Goal: Information Seeking & Learning: Check status

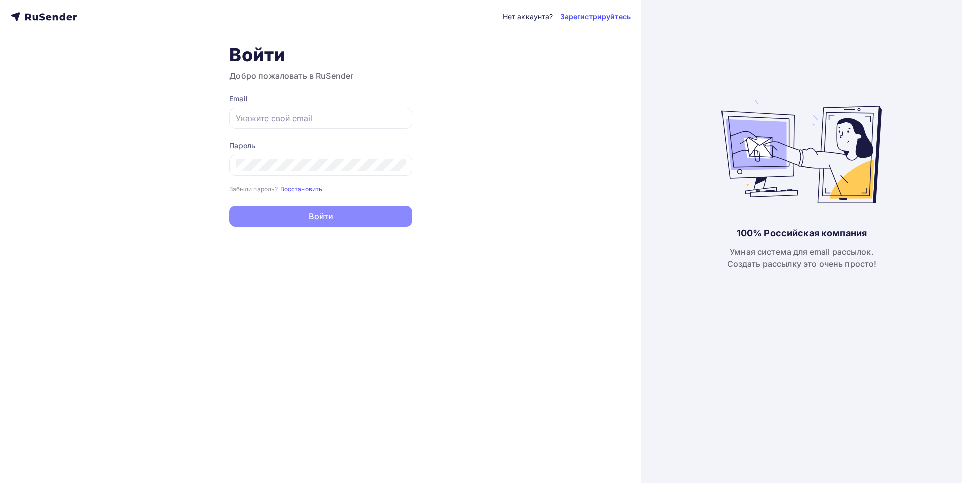
type input "[PERSON_NAME][EMAIL_ADDRESS][DOMAIN_NAME]"
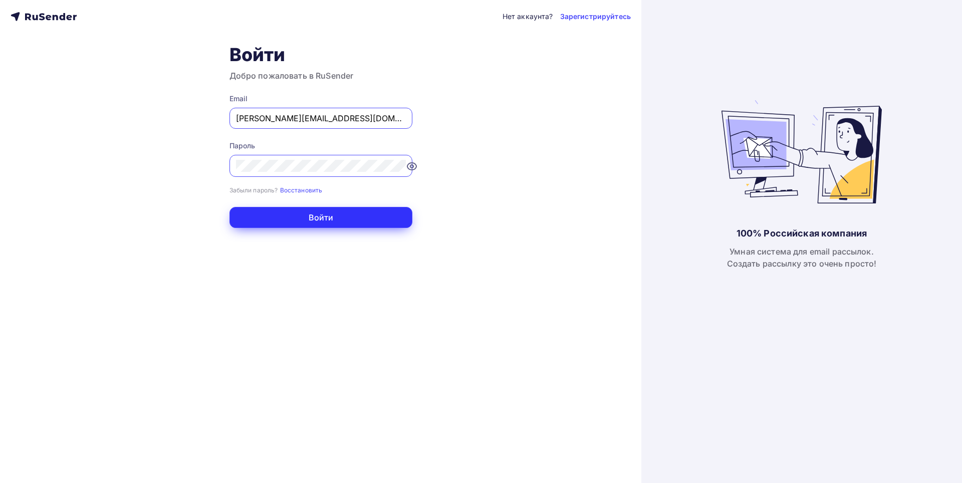
click at [363, 215] on button "Войти" at bounding box center [320, 217] width 183 height 21
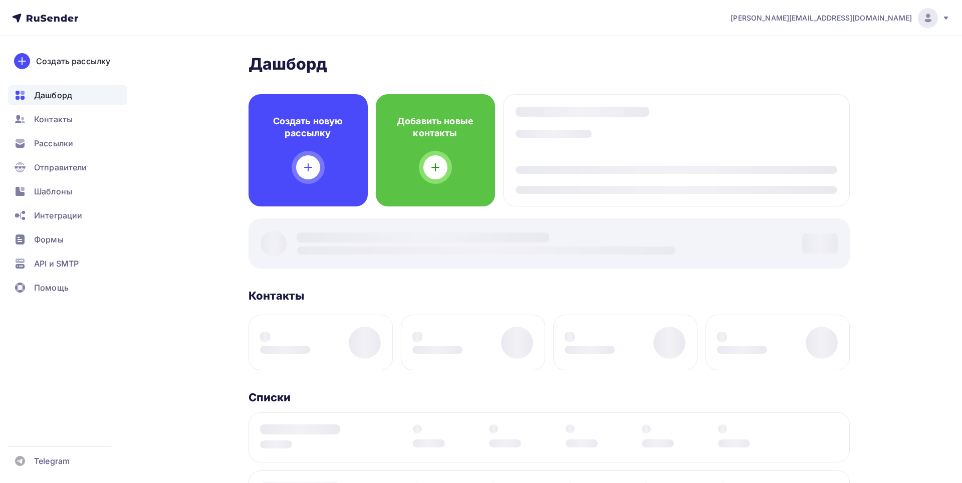
click at [338, 218] on div "Дашборд Дашборд Пару шагов, чтобы начать работу! Закрыть Выполните эти шаги, чт…" at bounding box center [548, 404] width 601 height 701
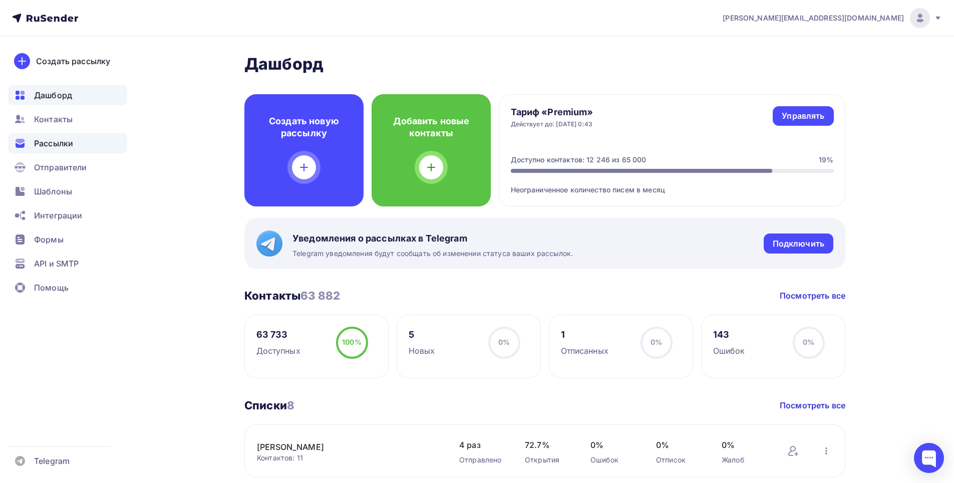
click at [46, 142] on span "Рассылки" at bounding box center [53, 143] width 39 height 12
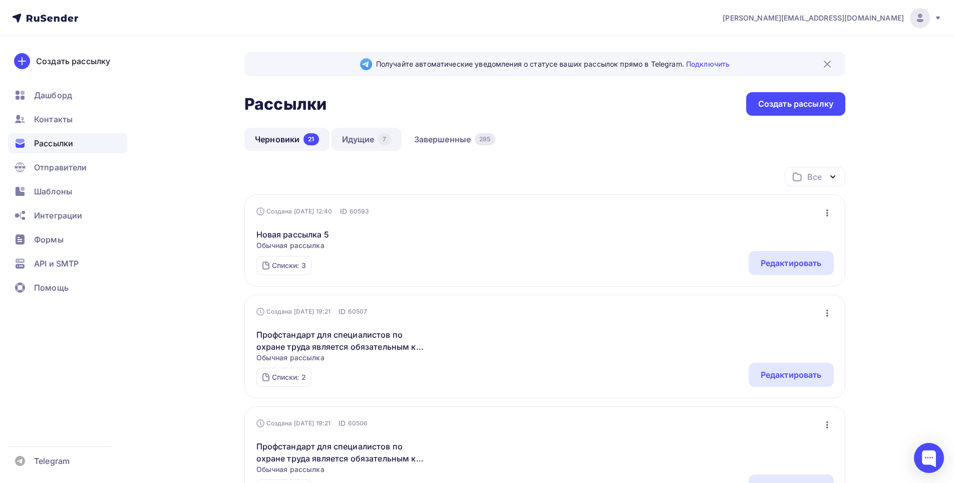
click at [360, 132] on link "Идущие 7" at bounding box center [367, 139] width 70 height 23
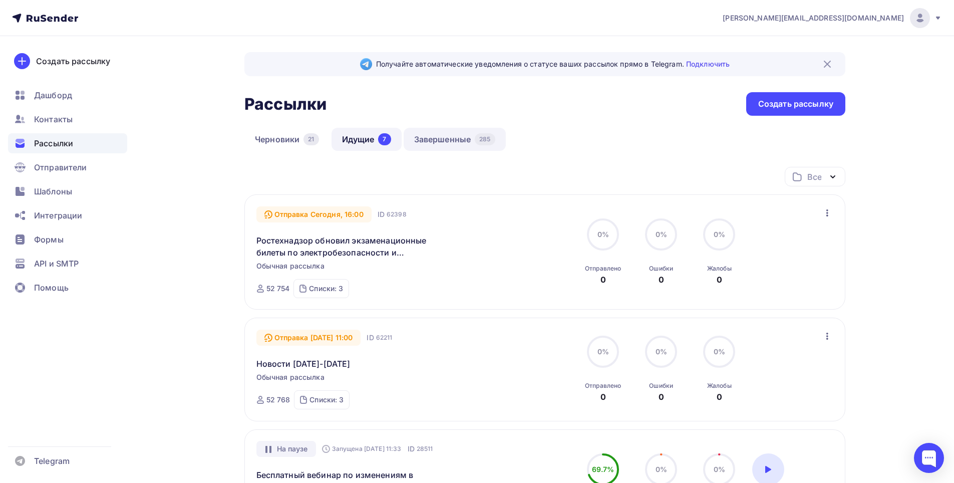
click at [431, 135] on link "Завершенные 285" at bounding box center [455, 139] width 102 height 23
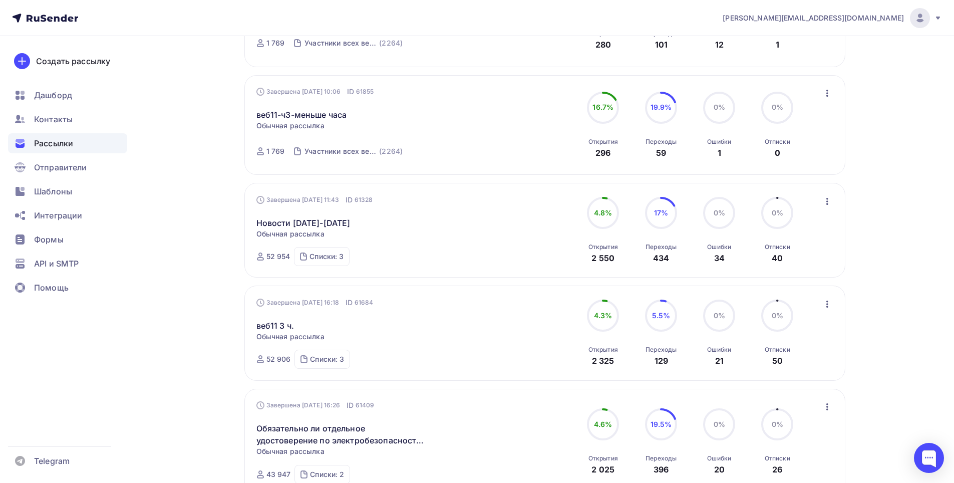
scroll to position [501, 0]
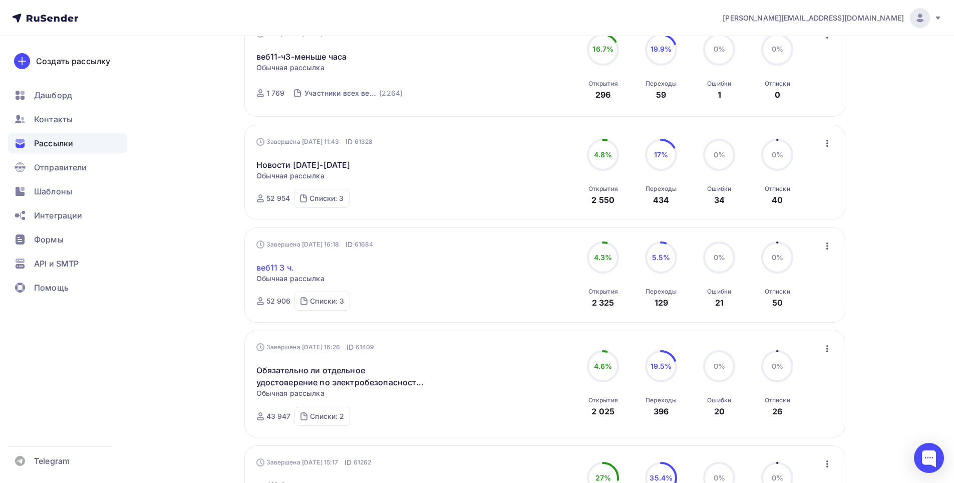
click at [268, 269] on link "веб11 3 ч." at bounding box center [275, 267] width 38 height 12
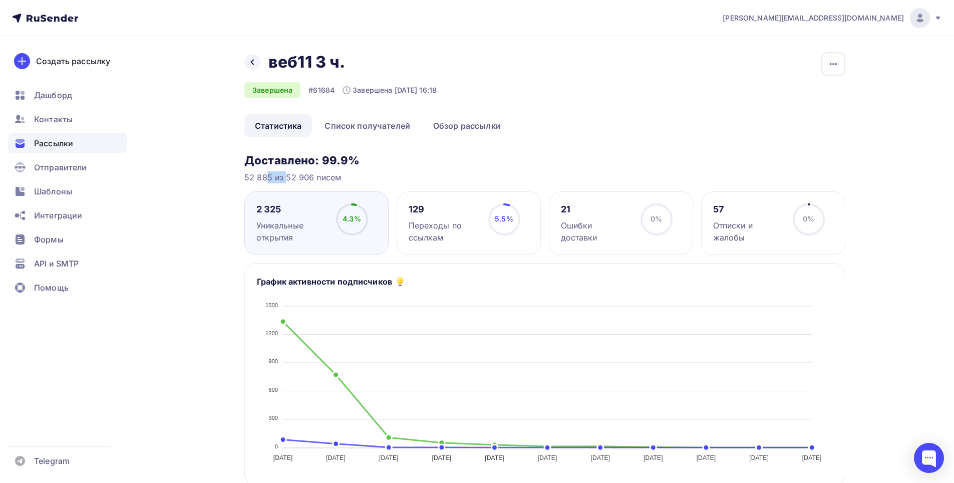
drag, startPoint x: 242, startPoint y: 177, endPoint x: 271, endPoint y: 178, distance: 28.6
copy div "52 885"
drag, startPoint x: 253, startPoint y: 207, endPoint x: 283, endPoint y: 206, distance: 29.6
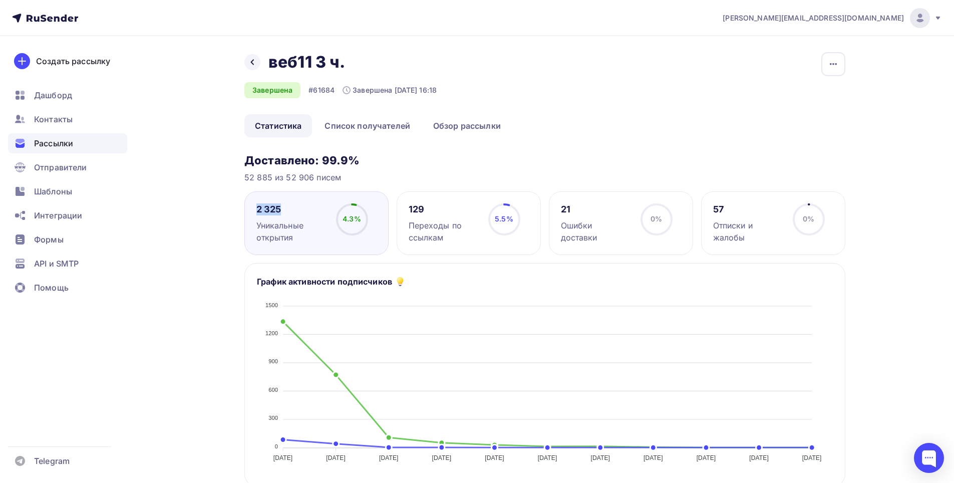
click at [283, 206] on div "2 325 Уникальные открытия 4.3% 4.3%" at bounding box center [316, 223] width 144 height 64
copy div "2 325"
drag, startPoint x: 408, startPoint y: 204, endPoint x: 426, endPoint y: 207, distance: 17.7
click at [426, 207] on div "129" at bounding box center [444, 209] width 71 height 12
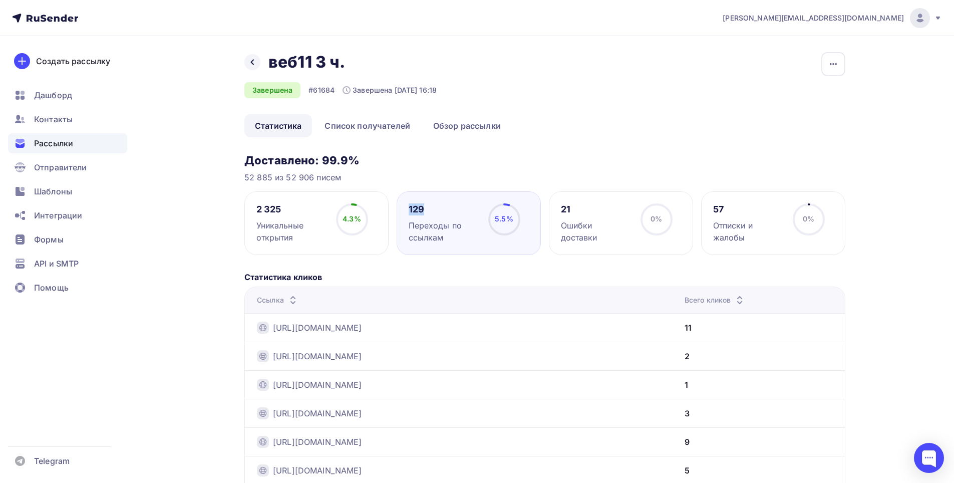
copy div "129"
click at [253, 64] on icon at bounding box center [252, 63] width 3 height 6
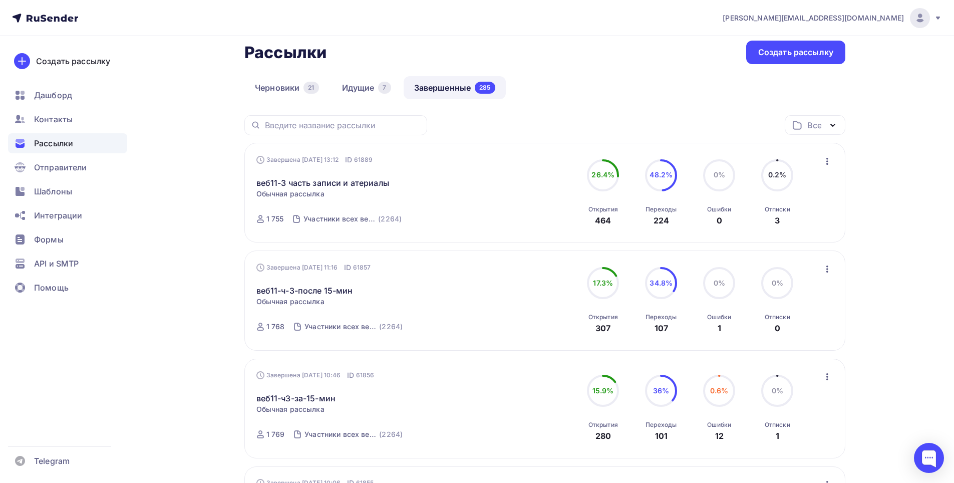
scroll to position [50, 0]
click at [826, 162] on icon "button" at bounding box center [828, 163] width 12 height 12
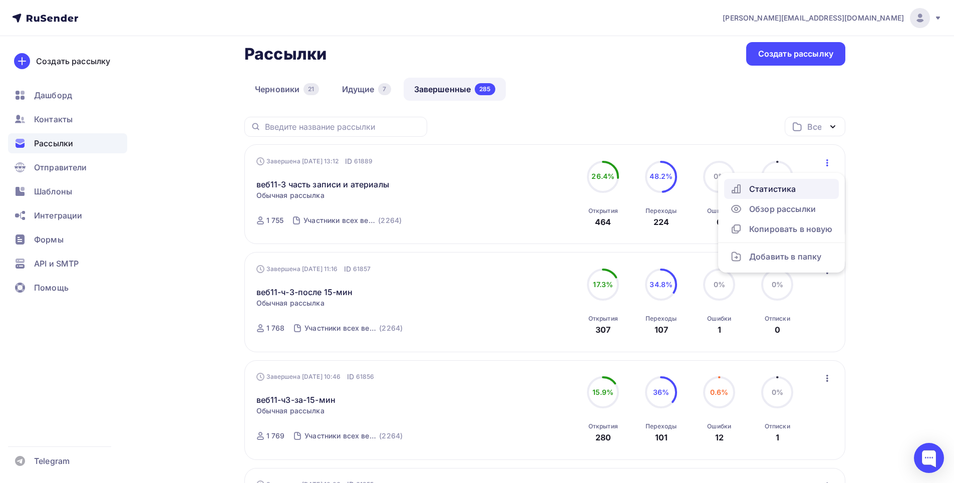
click at [771, 184] on div "Статистика" at bounding box center [781, 189] width 103 height 12
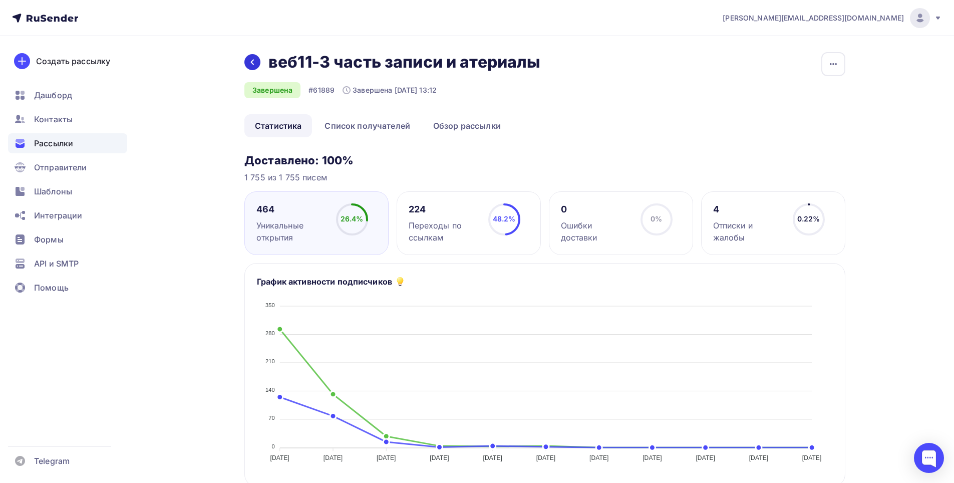
click at [251, 64] on icon at bounding box center [252, 62] width 8 height 8
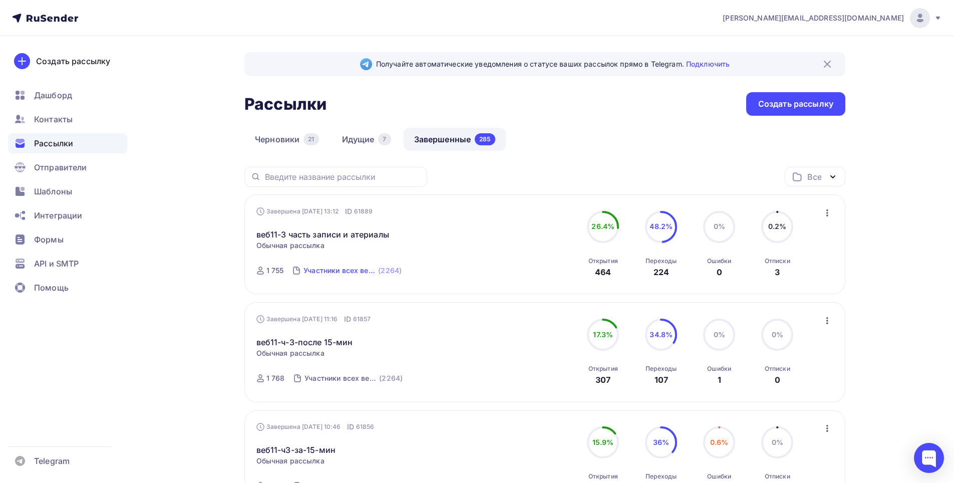
click at [360, 267] on div "Участники всех вебинаров (1-11)" at bounding box center [340, 271] width 73 height 10
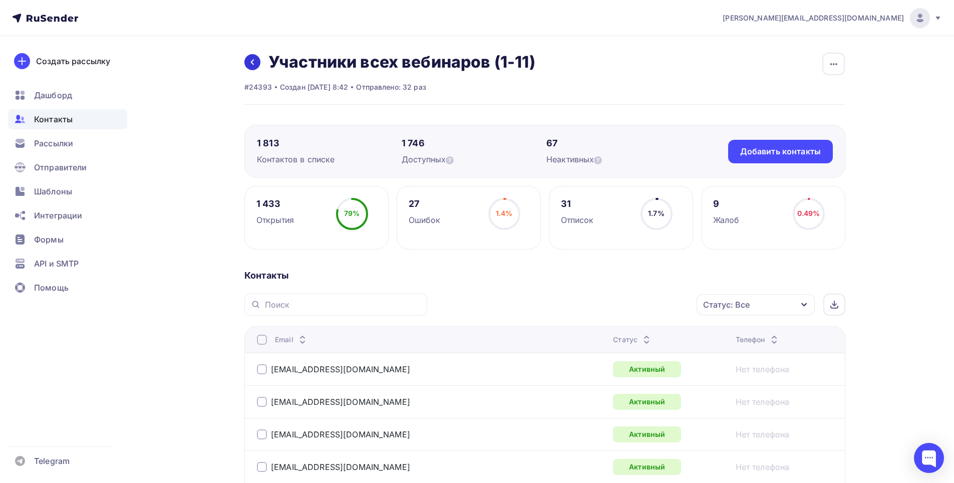
click at [251, 60] on icon at bounding box center [252, 62] width 8 height 8
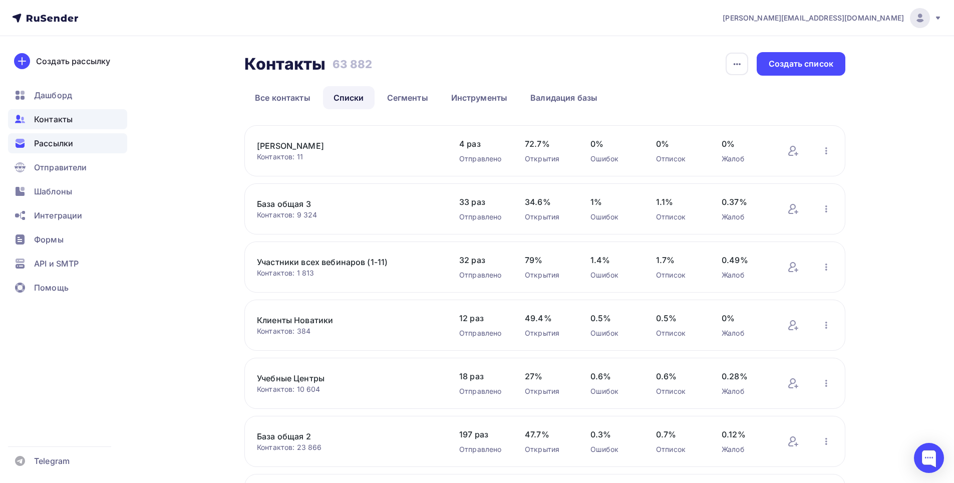
click at [52, 142] on span "Рассылки" at bounding box center [53, 143] width 39 height 12
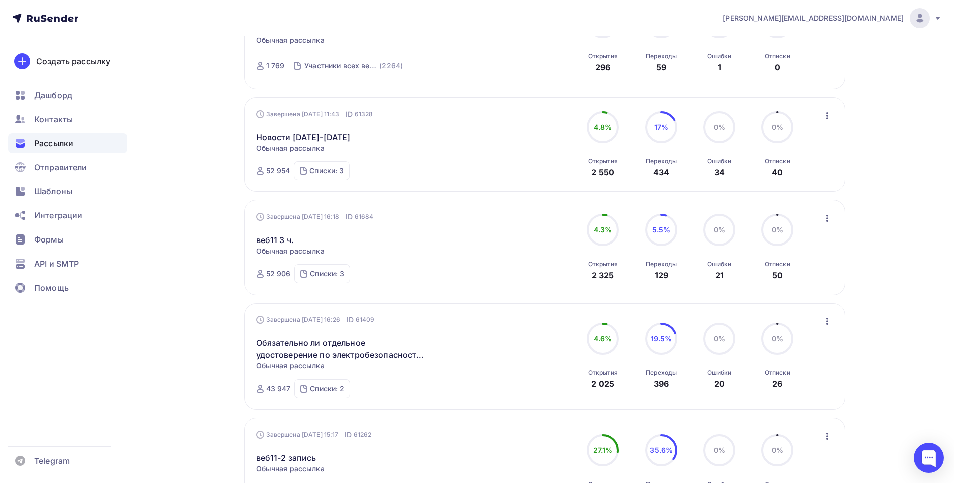
scroll to position [551, 0]
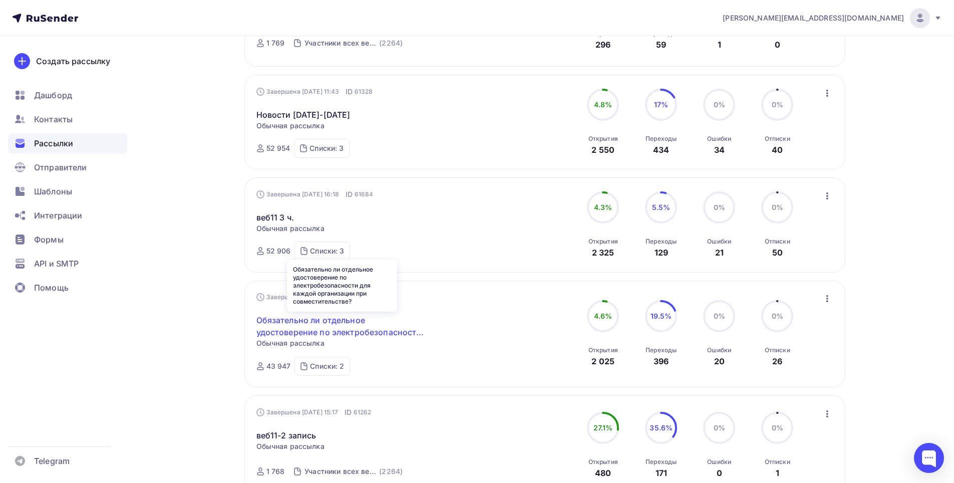
click at [303, 323] on link "Обязательно ли отдельное удостоверение по электробезопасности для каждой органи…" at bounding box center [342, 326] width 172 height 24
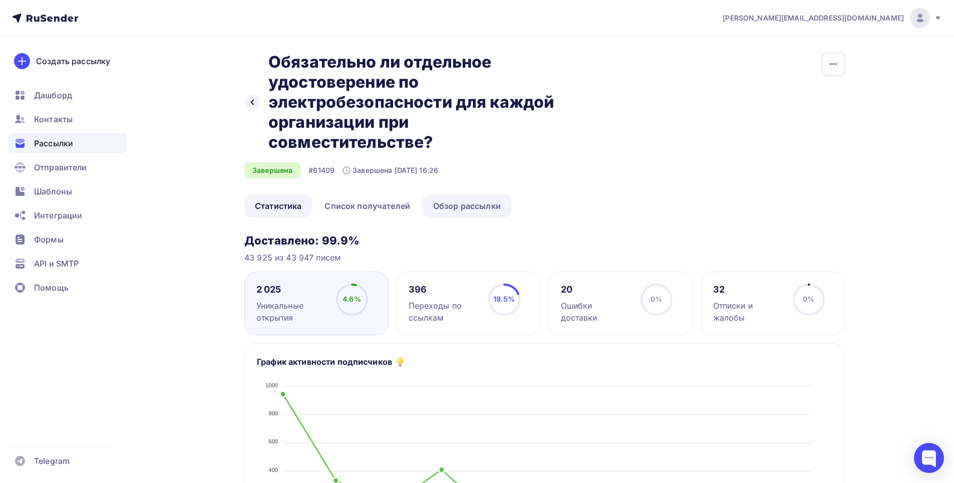
click at [442, 206] on link "Обзор рассылки" at bounding box center [467, 205] width 89 height 23
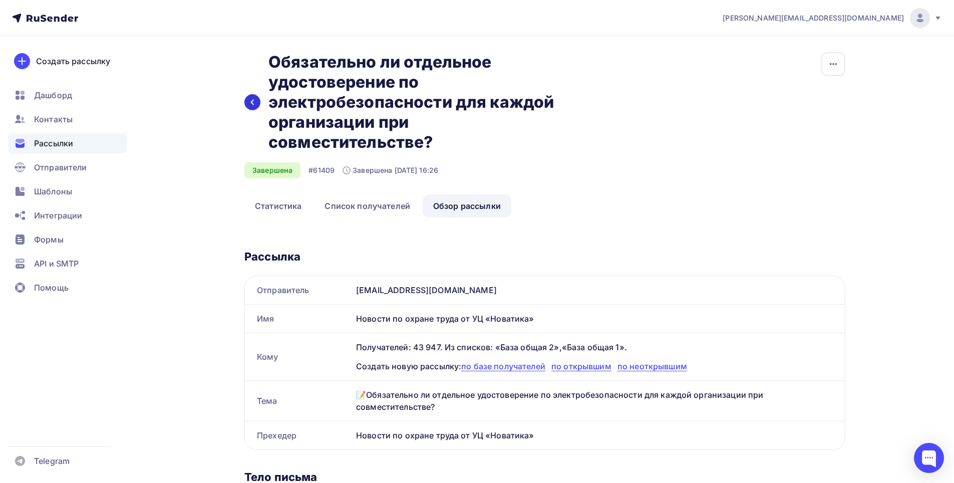
click at [251, 104] on icon at bounding box center [252, 102] width 8 height 8
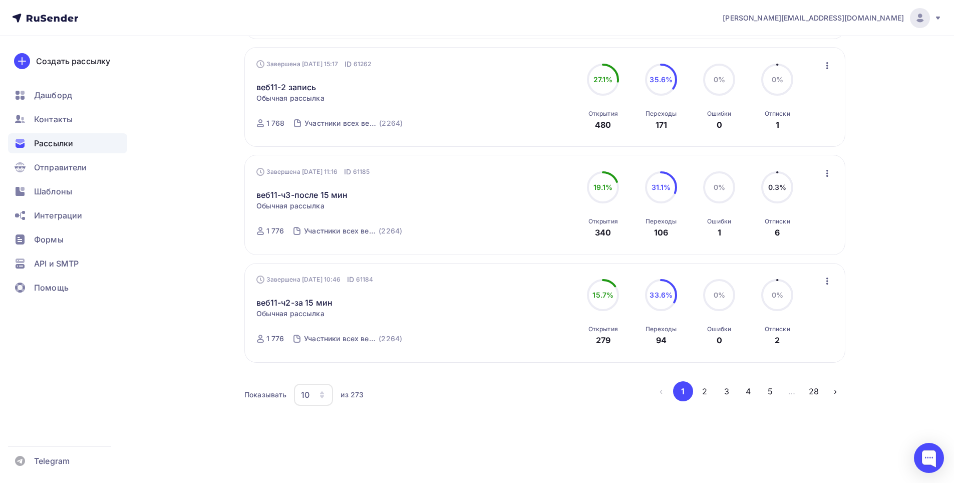
scroll to position [900, 0]
click at [704, 395] on button "2" at bounding box center [705, 391] width 20 height 20
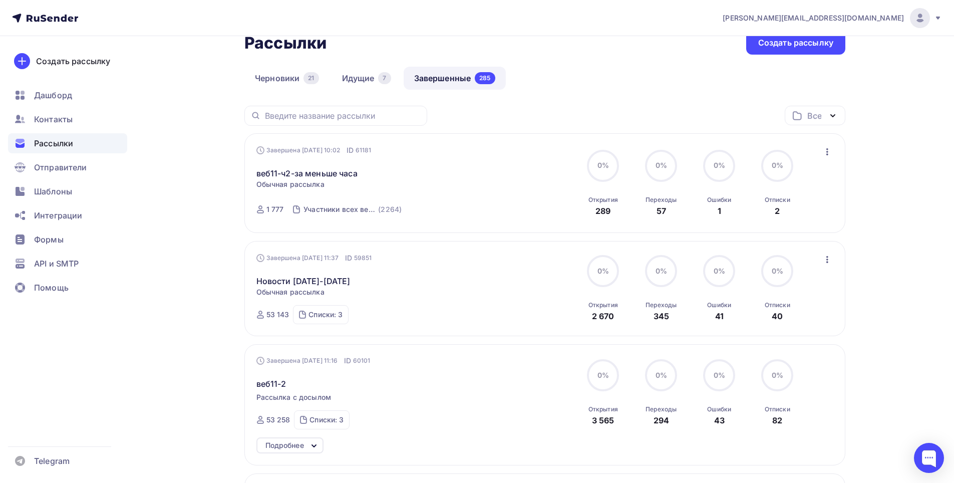
scroll to position [249, 0]
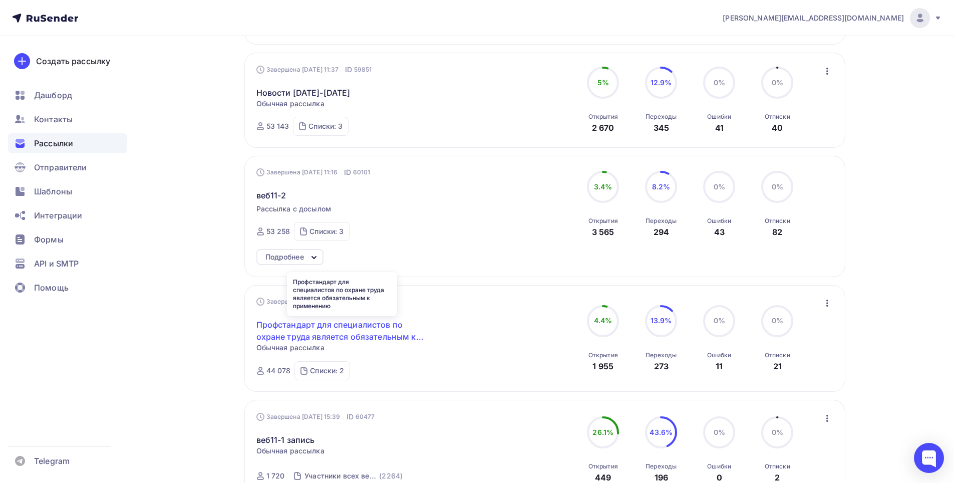
click at [298, 328] on link "Профстандарт для специалистов по охране труда является обязательным к применению" at bounding box center [342, 331] width 172 height 24
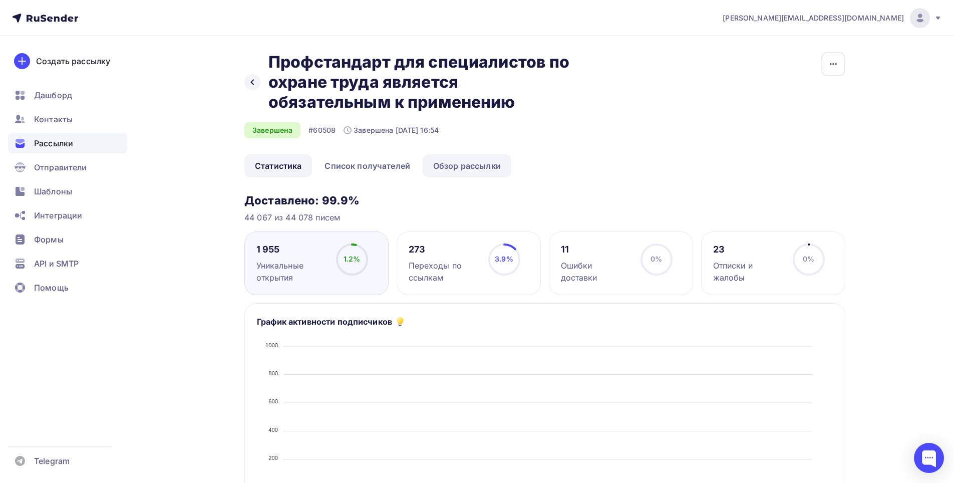
click at [446, 161] on link "Обзор рассылки" at bounding box center [467, 165] width 89 height 23
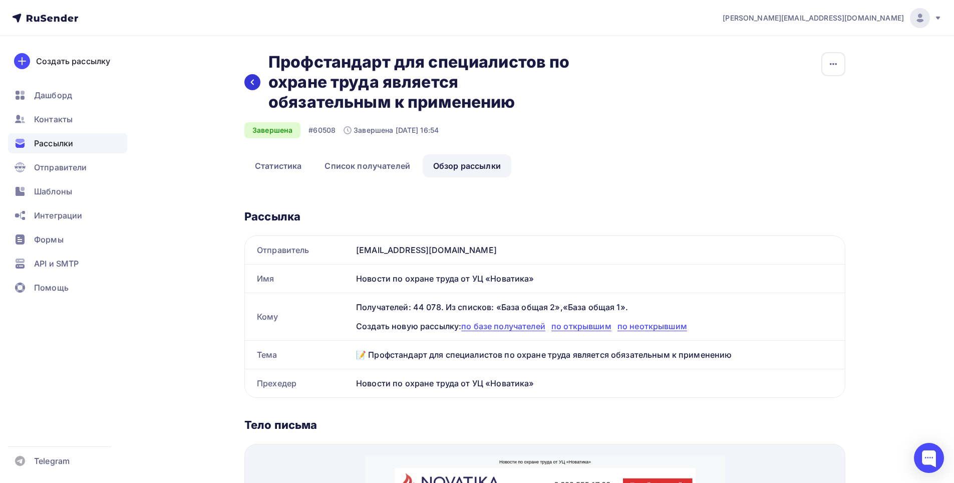
click at [250, 83] on icon at bounding box center [252, 82] width 8 height 8
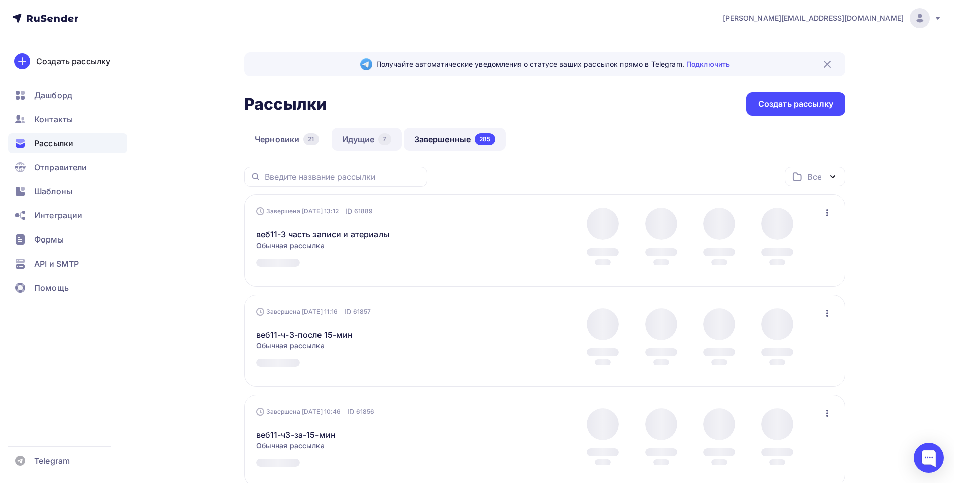
click at [356, 136] on link "Идущие 7" at bounding box center [367, 139] width 70 height 23
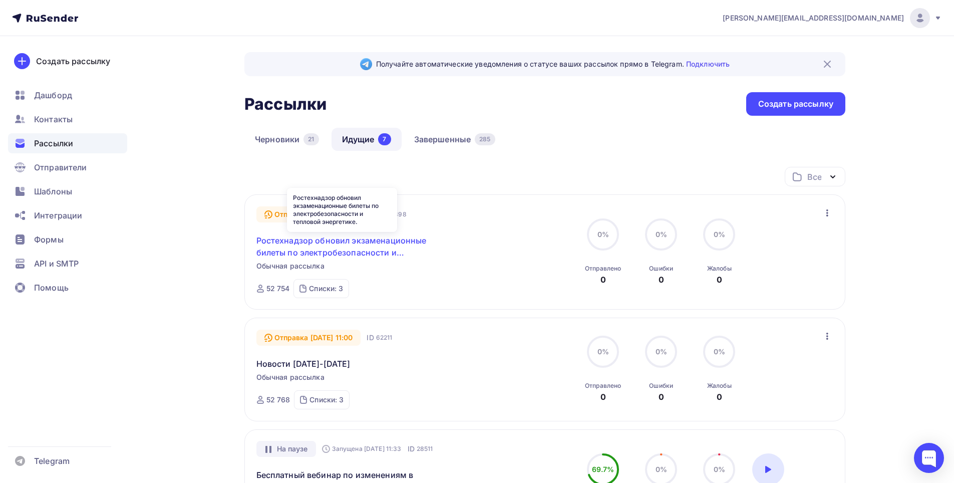
click at [327, 242] on link "Ростехнадзор обновил экзаменационные билеты по электробезопасности и тепловой э…" at bounding box center [342, 246] width 172 height 24
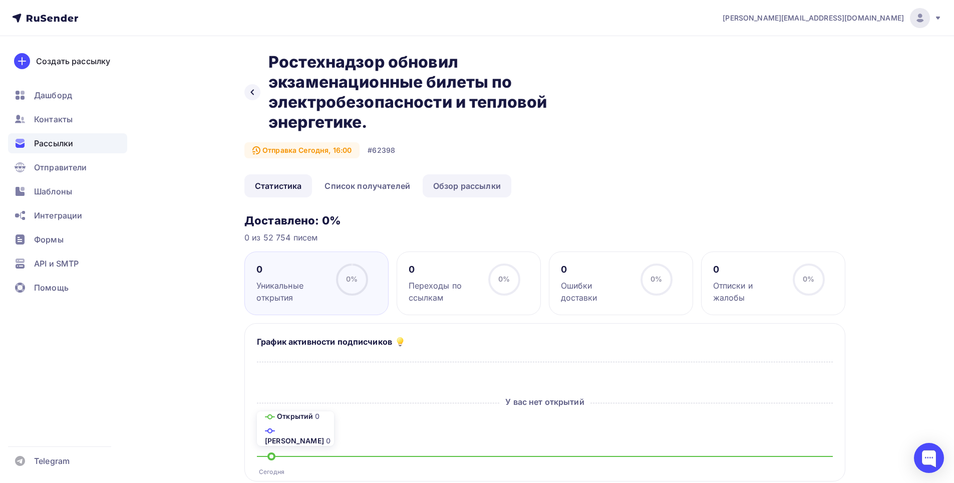
click at [467, 184] on link "Обзор рассылки" at bounding box center [467, 185] width 89 height 23
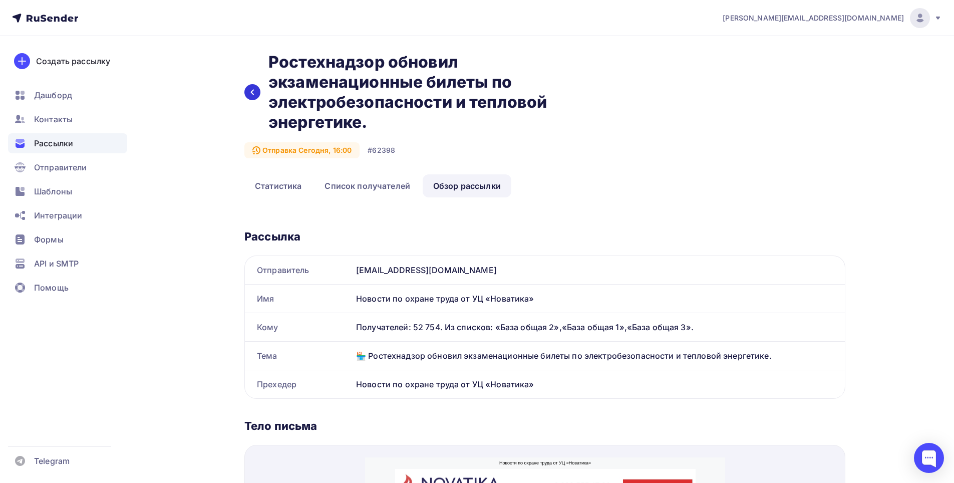
click at [251, 90] on icon at bounding box center [252, 92] width 8 height 8
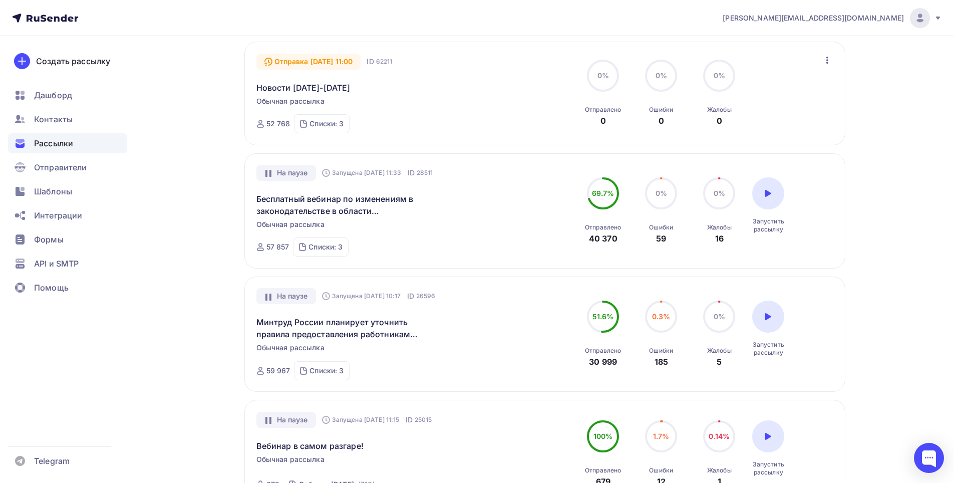
scroll to position [301, 0]
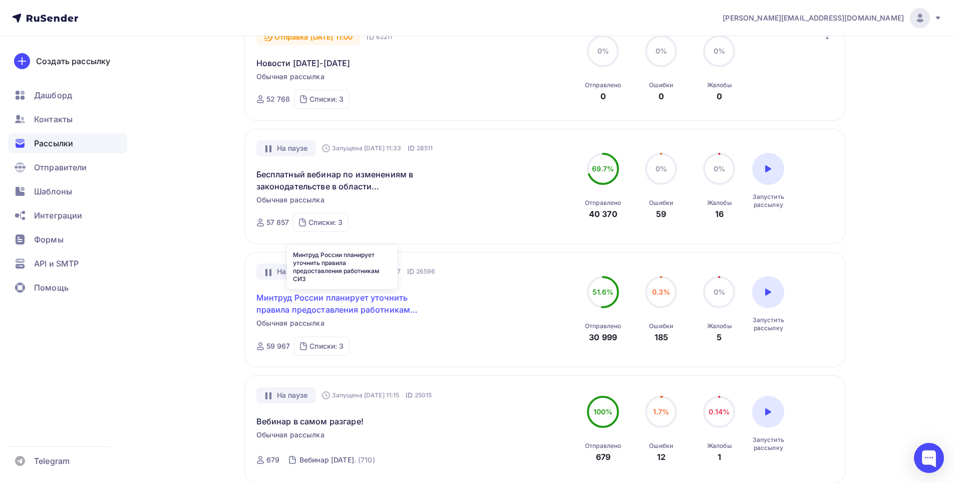
click at [279, 302] on link "Минтруд России планирует уточнить правила предоставления работникам СИЗ" at bounding box center [342, 304] width 172 height 24
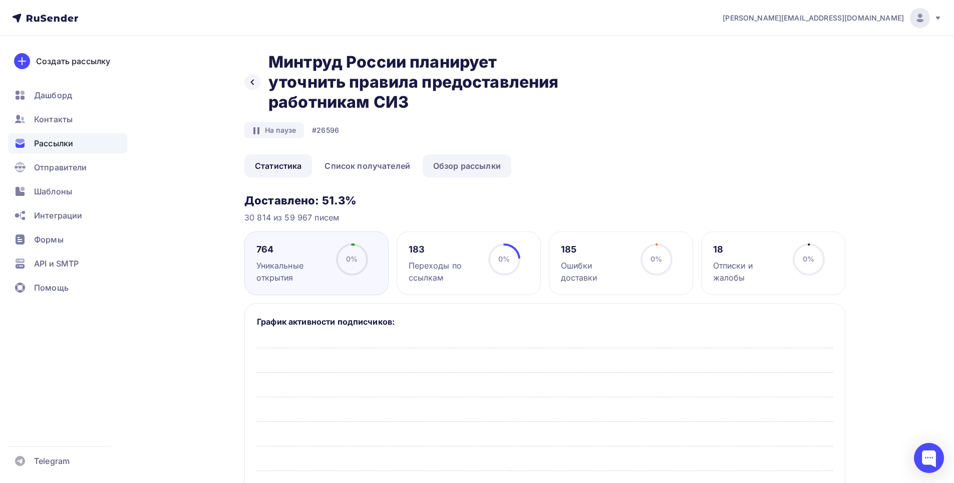
click at [457, 162] on link "Обзор рассылки" at bounding box center [467, 165] width 89 height 23
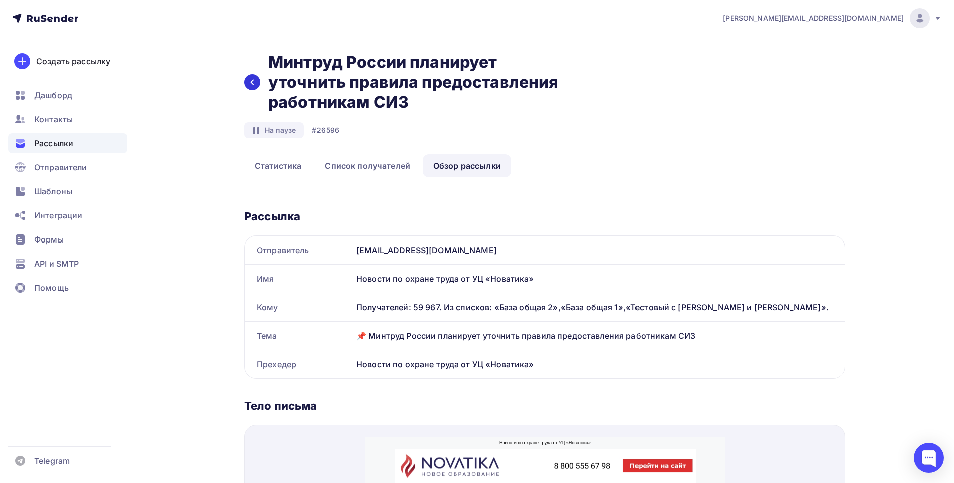
click at [257, 81] on div at bounding box center [252, 82] width 16 height 16
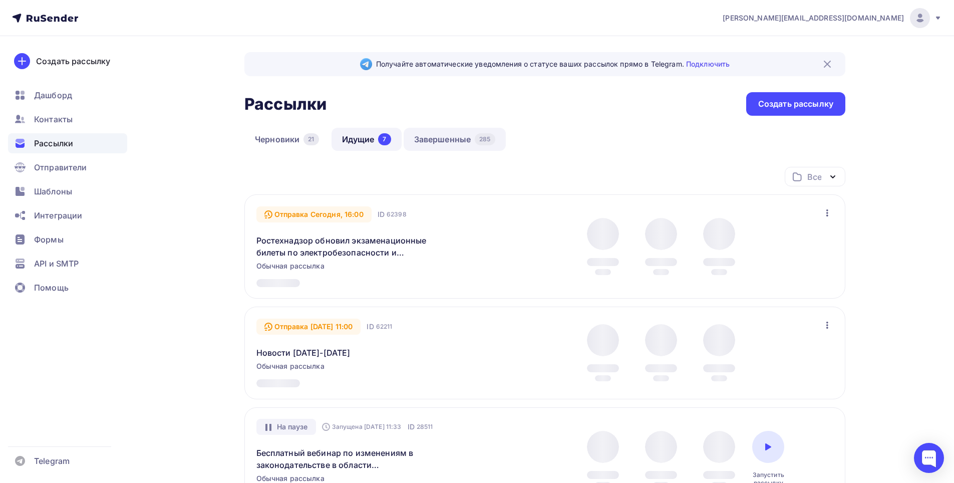
click at [451, 137] on link "Завершенные 285" at bounding box center [455, 139] width 102 height 23
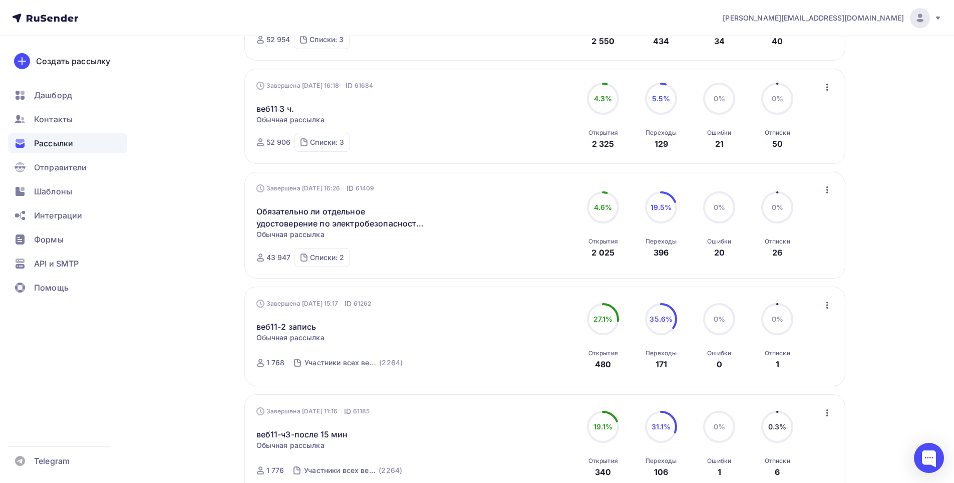
scroll to position [649, 0]
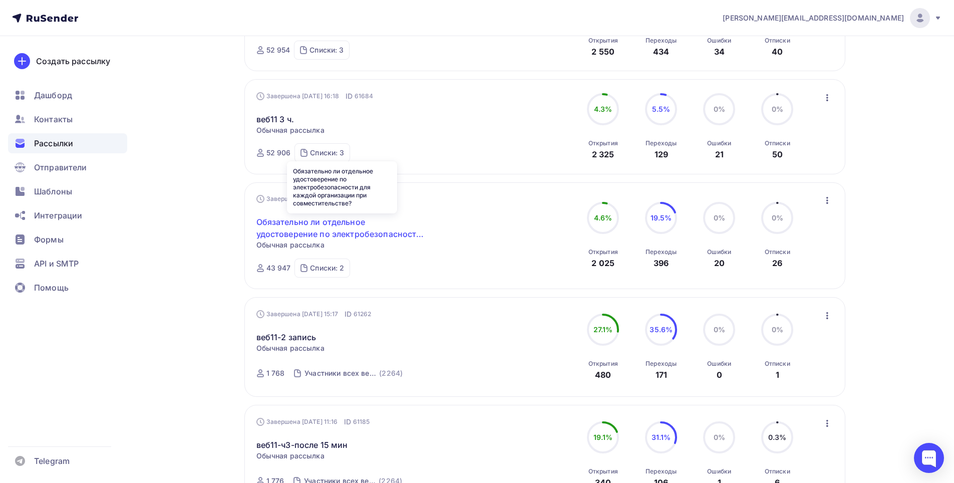
click at [294, 229] on link "Обязательно ли отдельное удостоверение по электробезопасности для каждой органи…" at bounding box center [342, 228] width 172 height 24
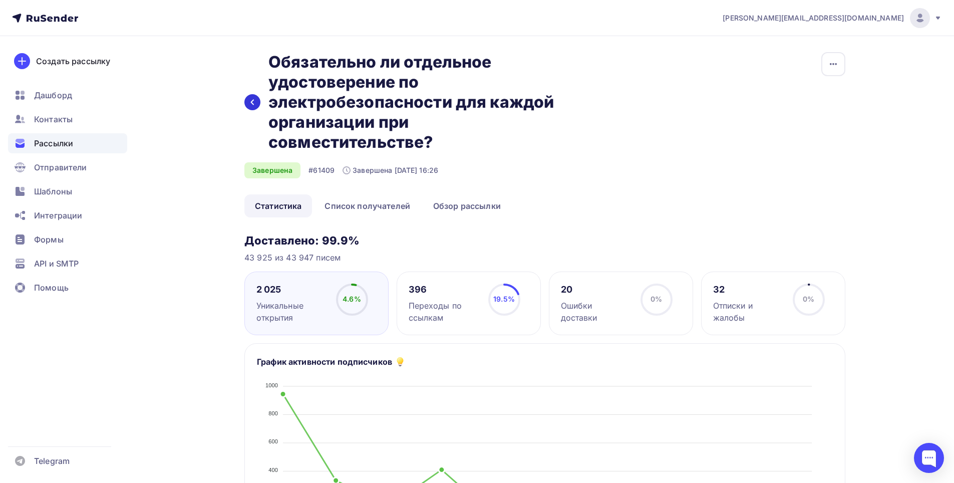
click at [249, 103] on icon at bounding box center [252, 102] width 8 height 8
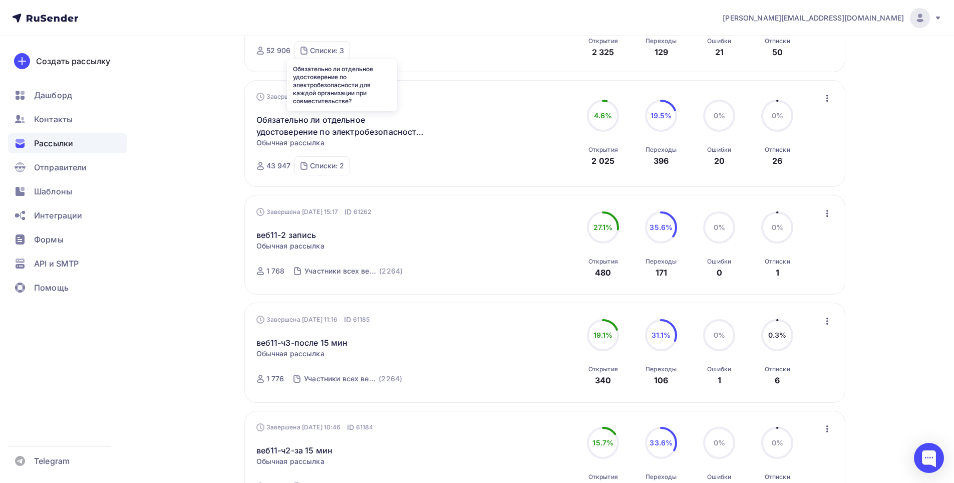
scroll to position [900, 0]
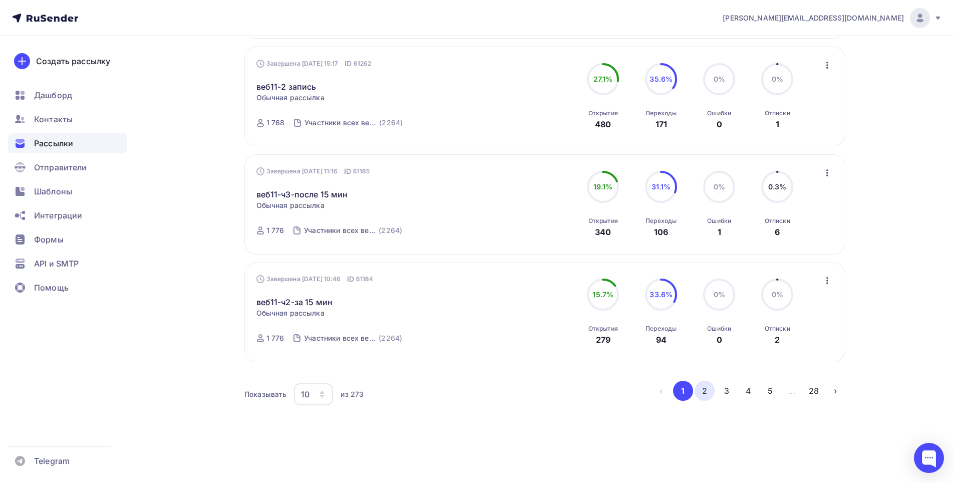
click at [704, 392] on button "2" at bounding box center [705, 391] width 20 height 20
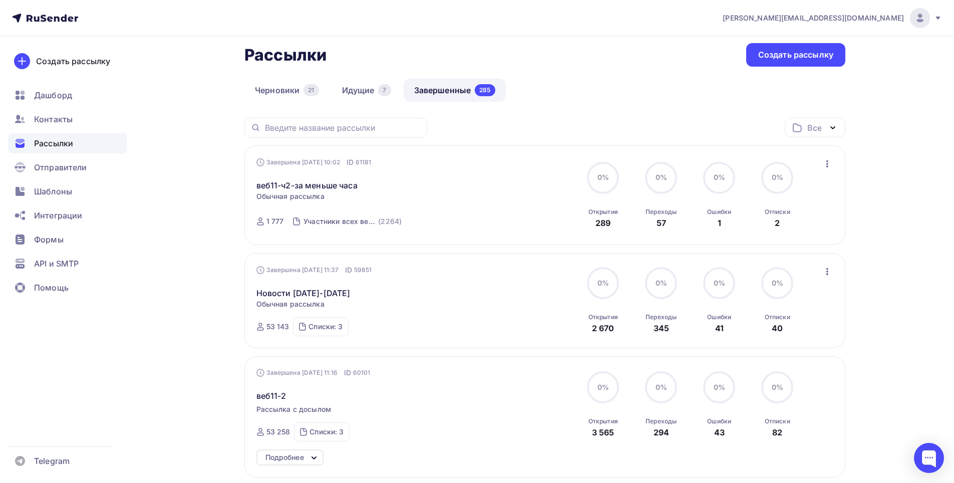
scroll to position [199, 0]
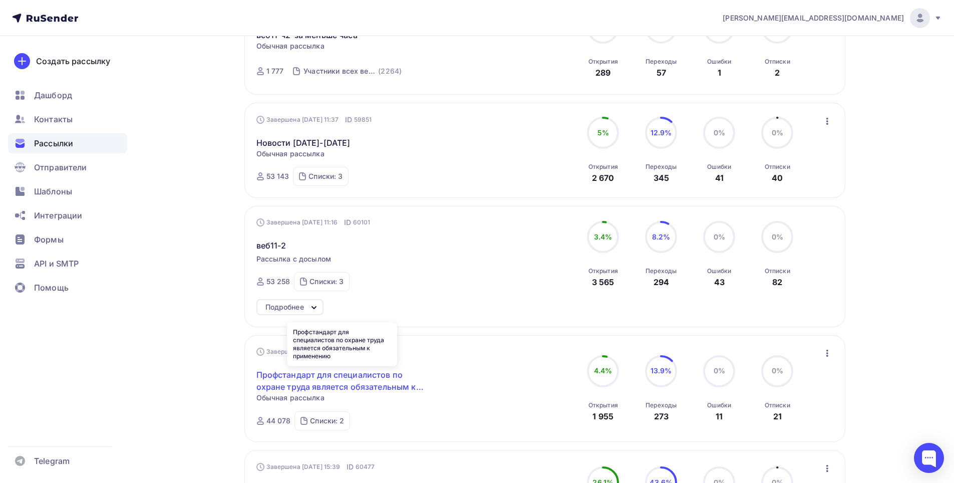
click at [344, 374] on link "Профстандарт для специалистов по охране труда является обязательным к применению" at bounding box center [342, 381] width 172 height 24
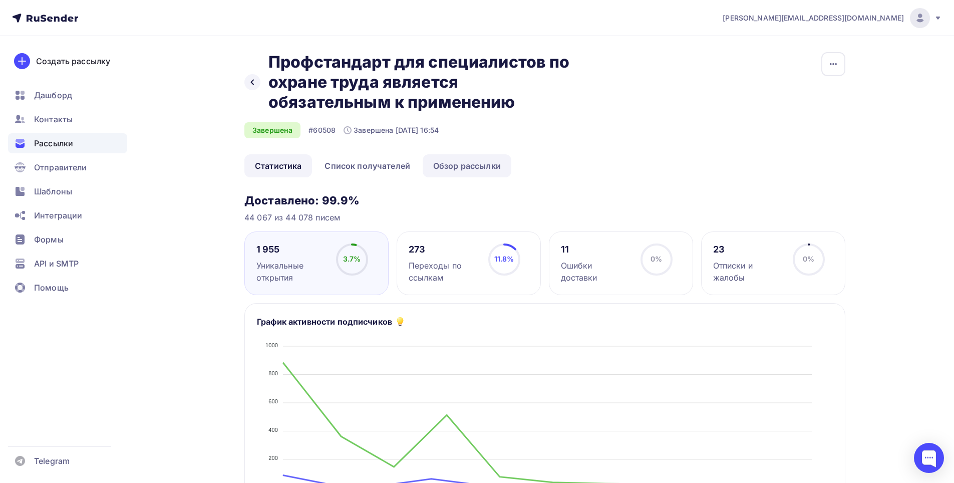
click at [454, 164] on link "Обзор рассылки" at bounding box center [467, 165] width 89 height 23
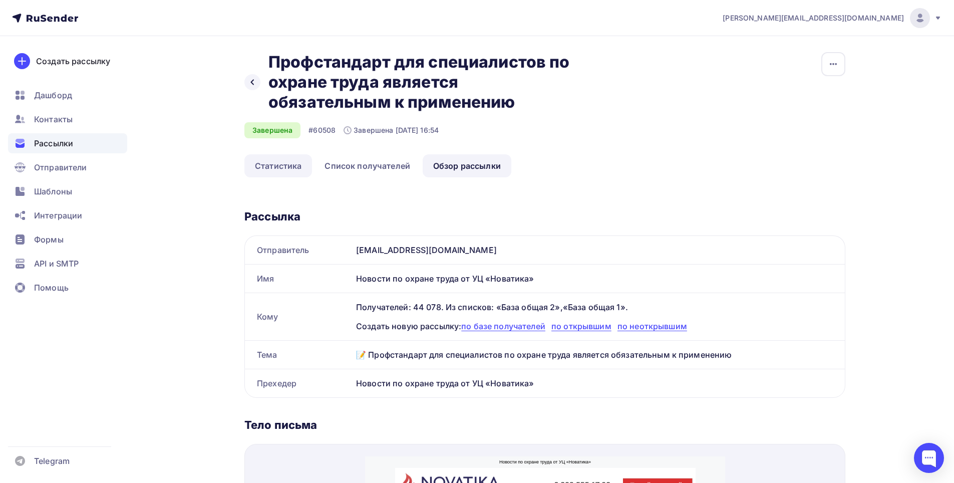
click at [289, 165] on link "Статистика" at bounding box center [278, 165] width 68 height 23
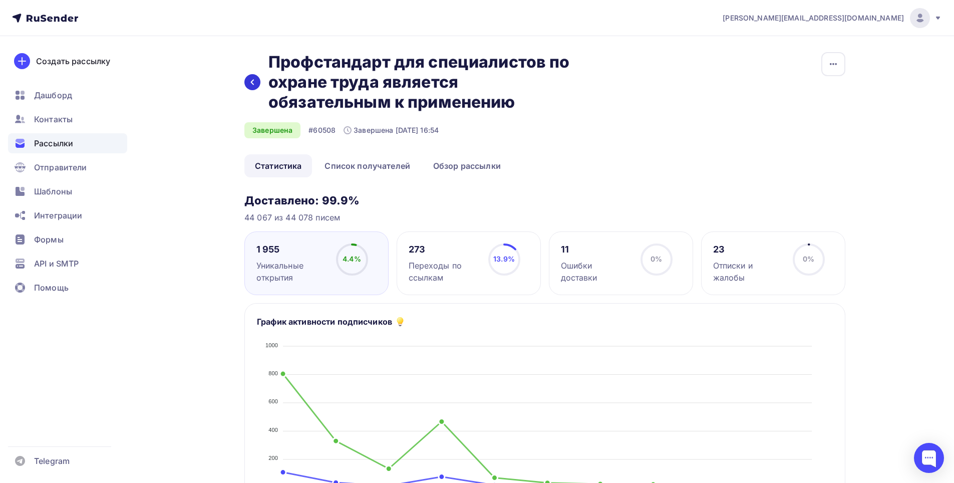
click at [249, 79] on icon at bounding box center [252, 82] width 8 height 8
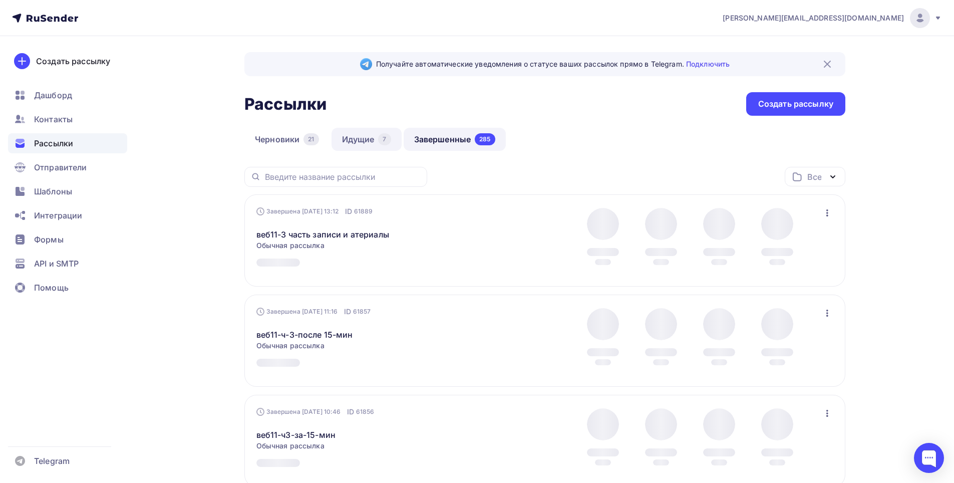
click at [359, 137] on link "Идущие 7" at bounding box center [367, 139] width 70 height 23
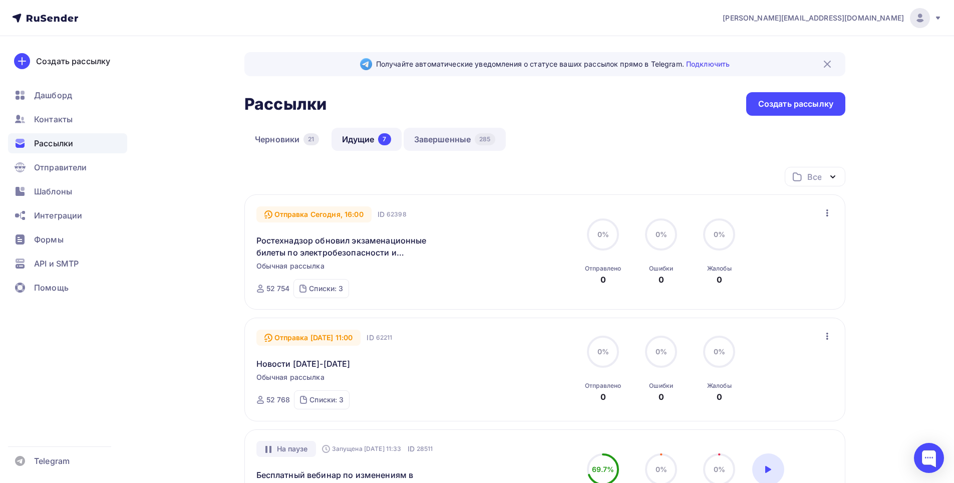
click at [428, 132] on link "Завершенные 285" at bounding box center [455, 139] width 102 height 23
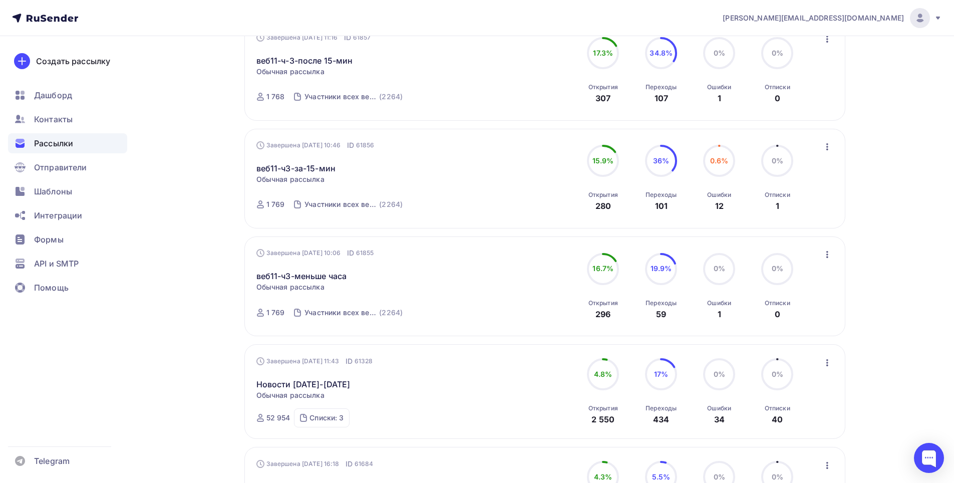
scroll to position [301, 0]
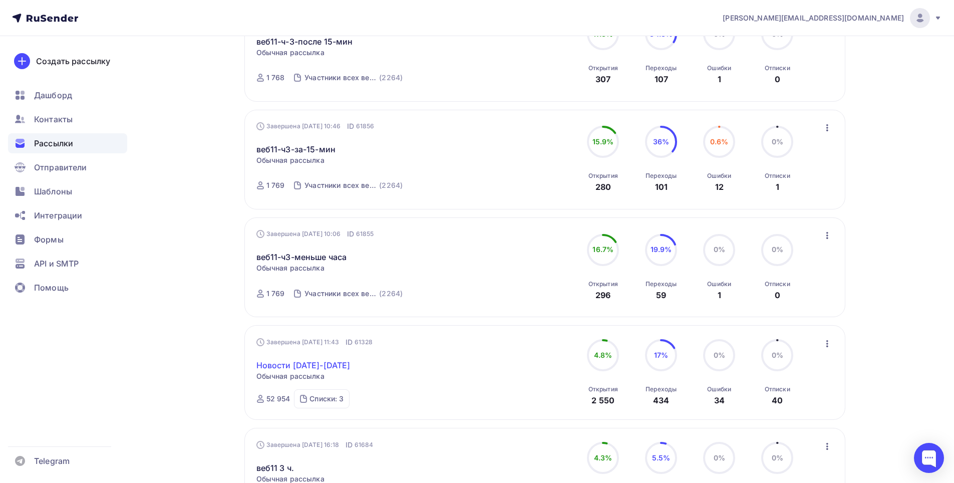
click at [290, 363] on link "Новости [DATE]-[DATE]" at bounding box center [303, 365] width 94 height 12
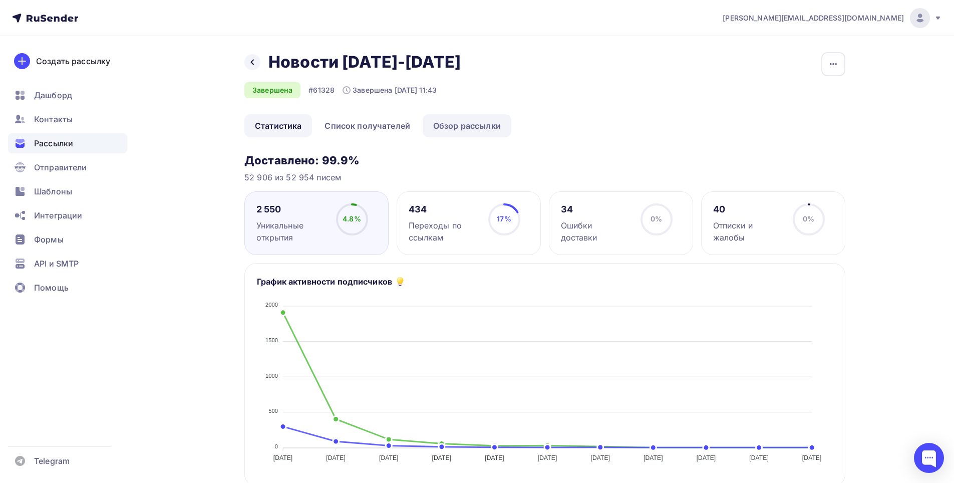
click at [468, 134] on link "Обзор рассылки" at bounding box center [467, 125] width 89 height 23
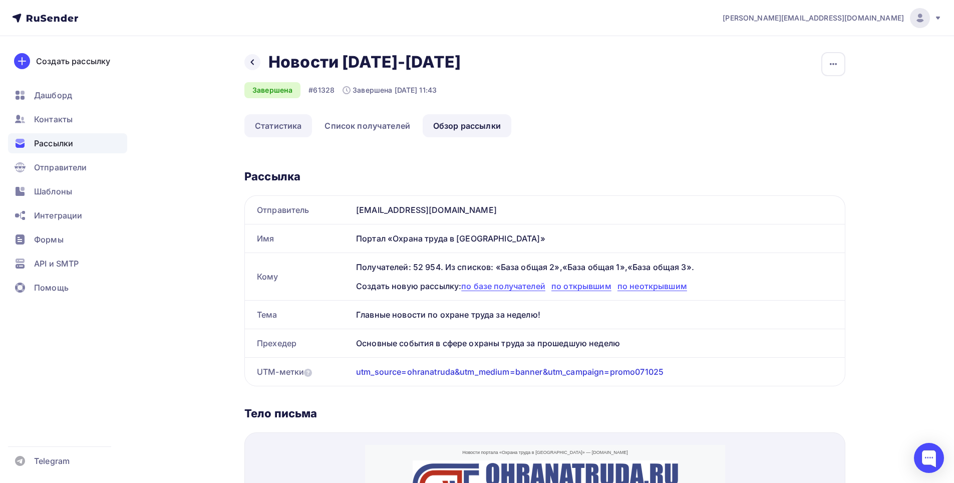
click at [280, 128] on link "Статистика" at bounding box center [278, 125] width 68 height 23
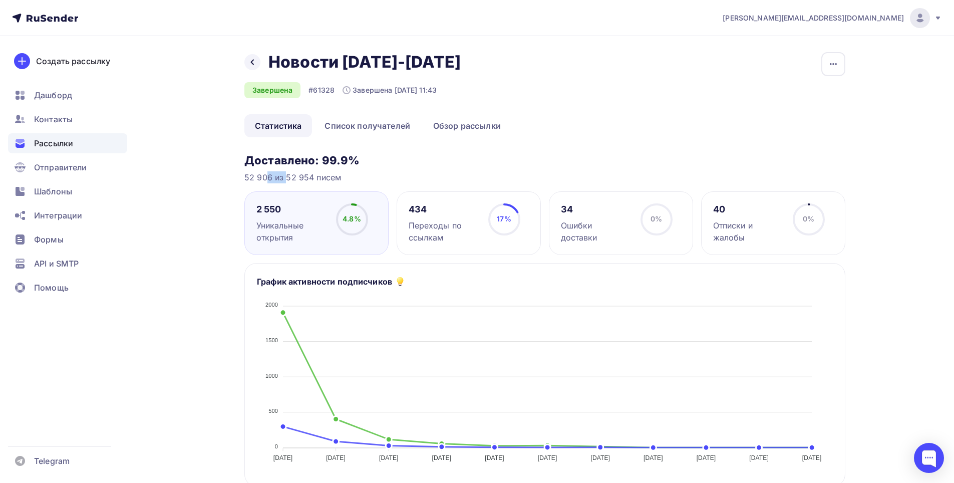
drag, startPoint x: 240, startPoint y: 176, endPoint x: 271, endPoint y: 181, distance: 30.4
copy div "52 906"
drag, startPoint x: 253, startPoint y: 208, endPoint x: 295, endPoint y: 210, distance: 42.1
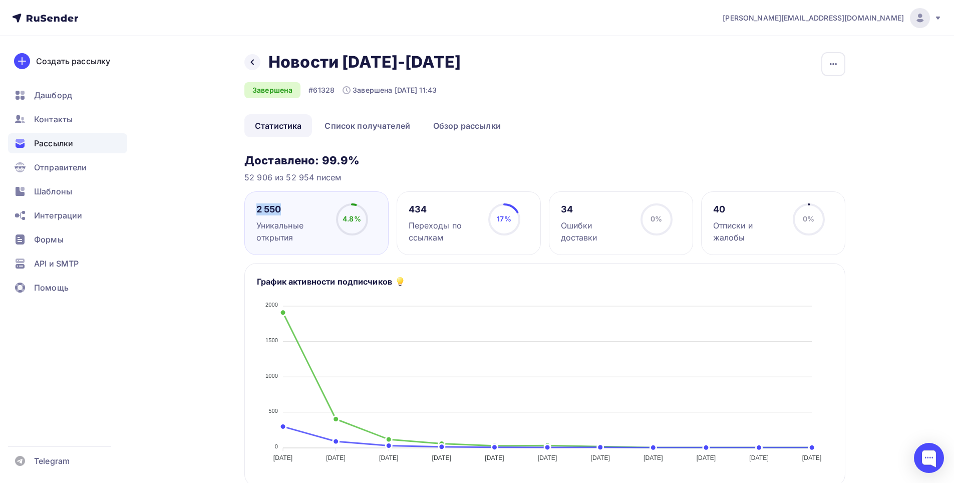
click at [295, 210] on div "2 550 Уникальные открытия 4.8% 4.8%" at bounding box center [316, 223] width 144 height 64
copy div "2 550"
click at [457, 128] on link "Обзор рассылки" at bounding box center [467, 125] width 89 height 23
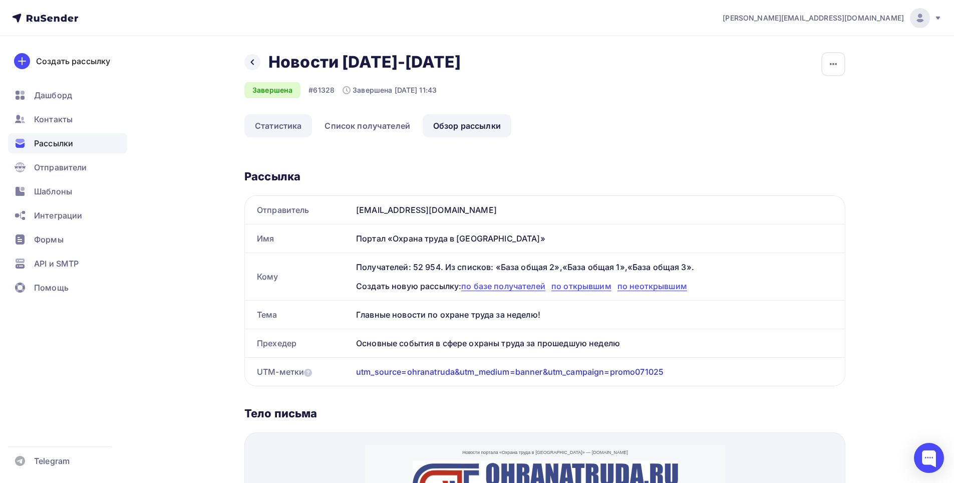
click at [282, 128] on link "Статистика" at bounding box center [278, 125] width 68 height 23
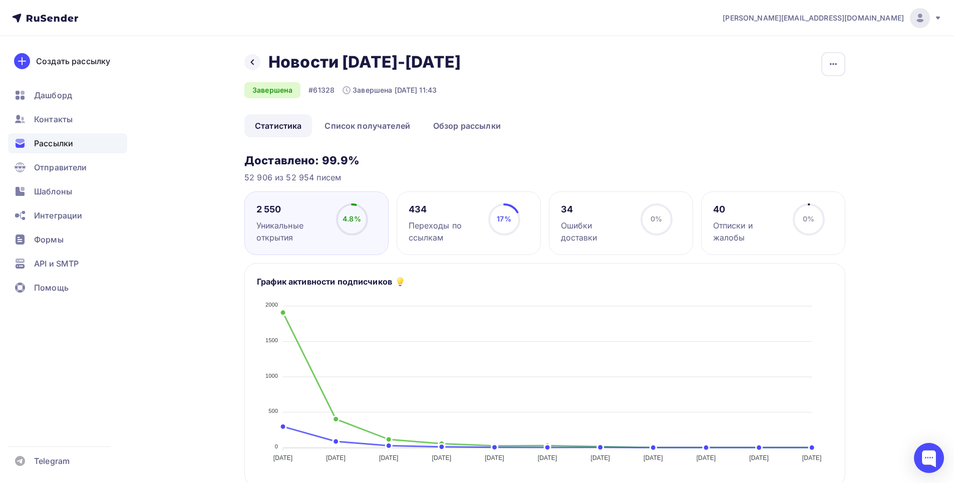
click at [452, 227] on div "Переходы по ссылкам" at bounding box center [444, 231] width 71 height 24
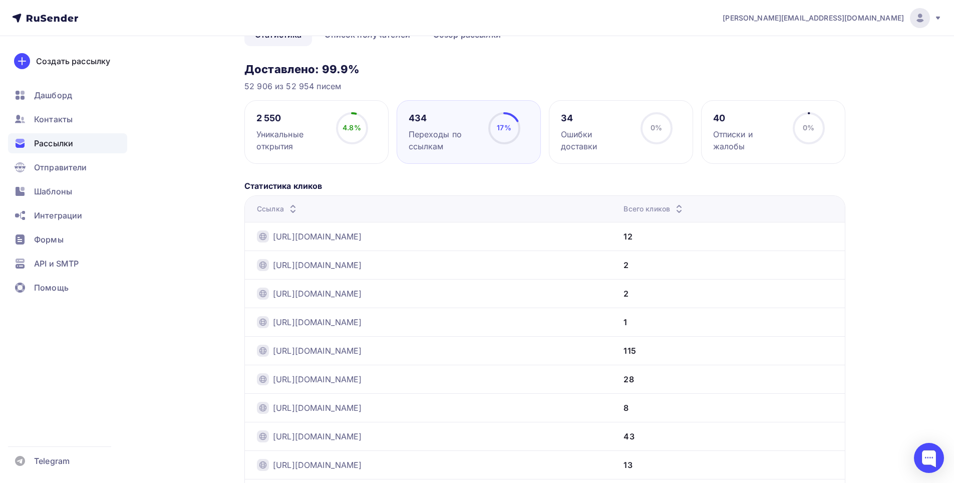
scroll to position [200, 0]
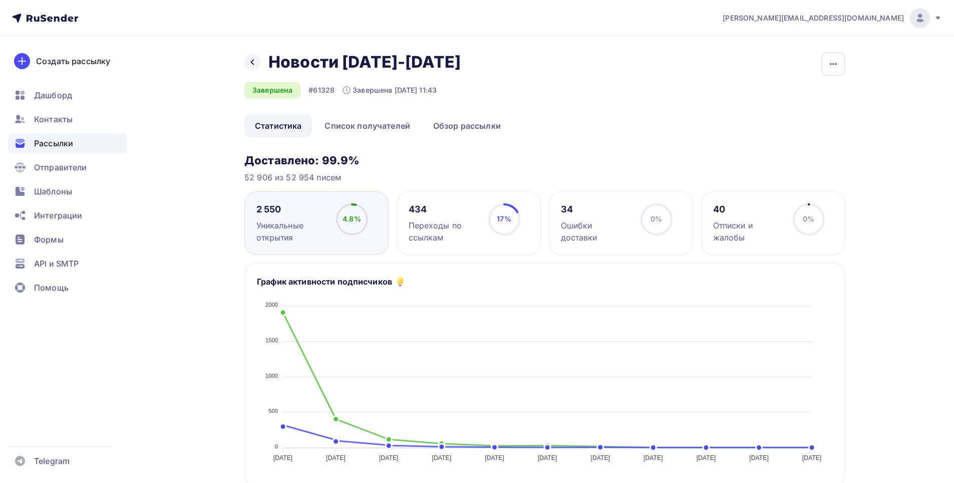
click at [465, 199] on div "434 Переходы по ссылкам 17% 17%" at bounding box center [469, 223] width 144 height 64
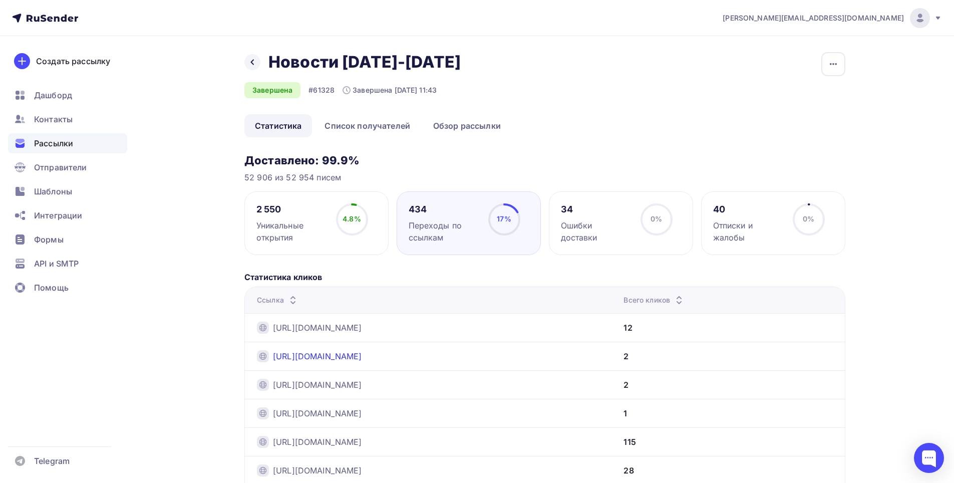
click at [350, 356] on link "https://novatika.ru/sales/pk-ot-ebez?utm_source=ohranatruda&utm_medium=banner&u…" at bounding box center [317, 356] width 89 height 12
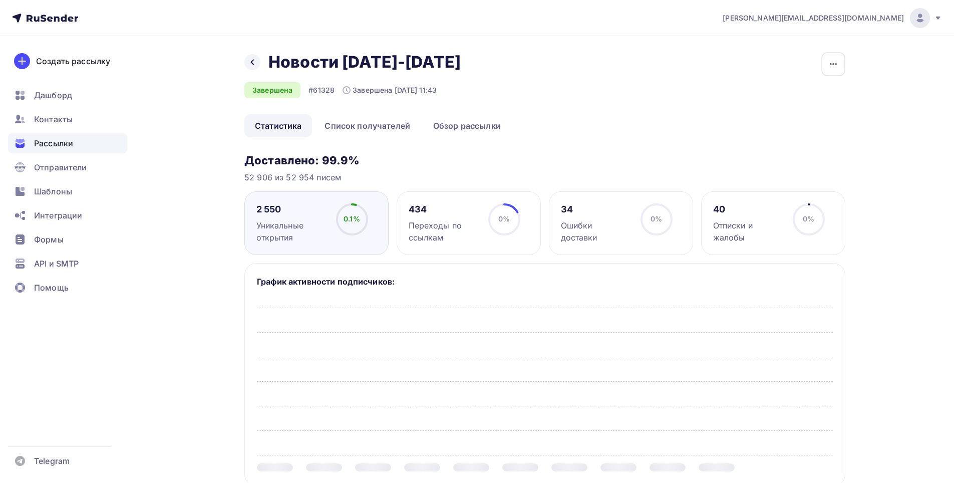
click at [455, 202] on div "434 Переходы по ссылкам 0% 0%" at bounding box center [469, 223] width 144 height 64
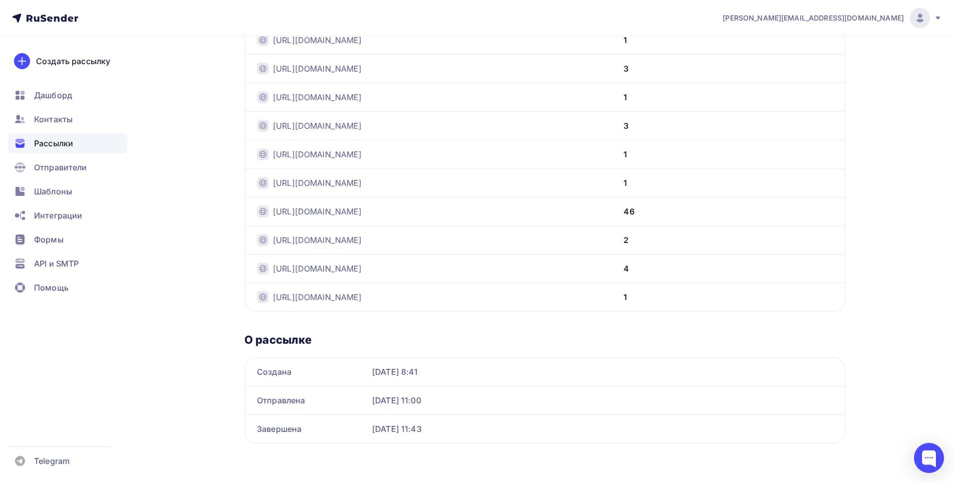
scroll to position [688, 0]
click at [357, 234] on link "[URL][DOMAIN_NAME]" at bounding box center [317, 239] width 89 height 12
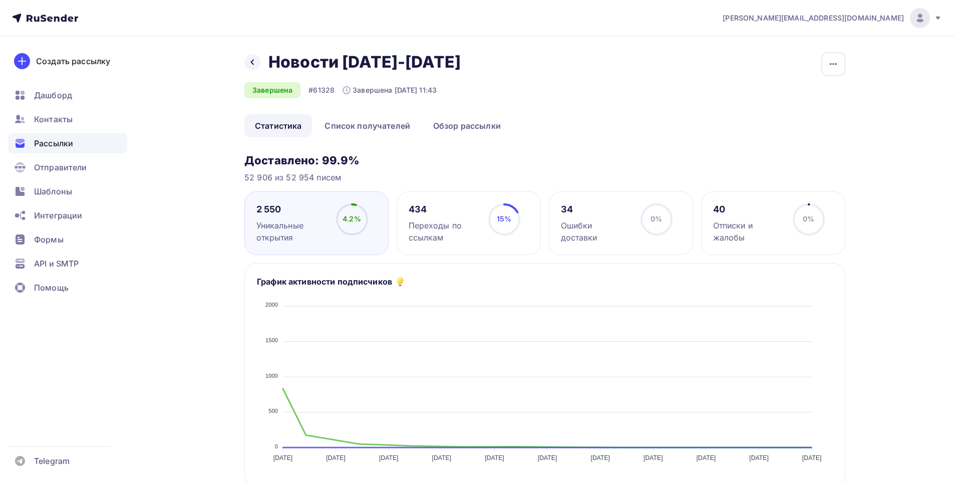
click at [463, 203] on div "434" at bounding box center [444, 209] width 71 height 12
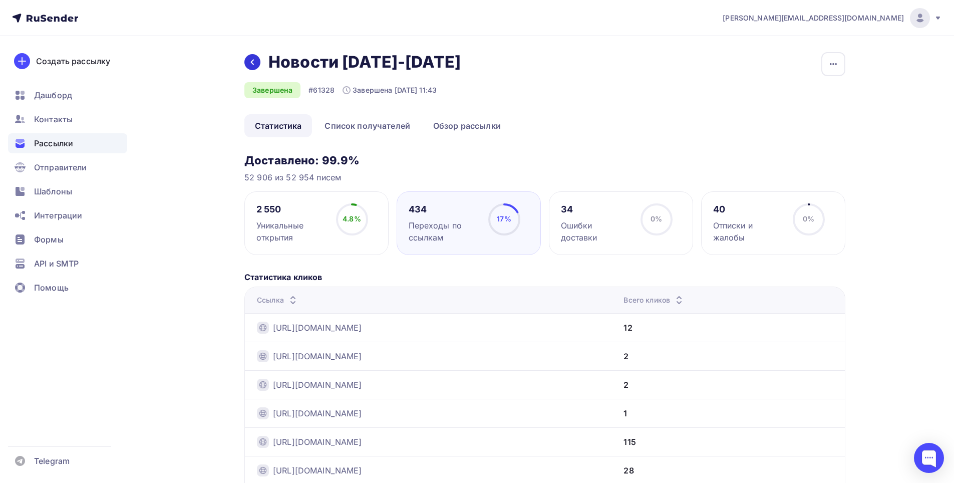
click at [253, 56] on div at bounding box center [252, 62] width 16 height 16
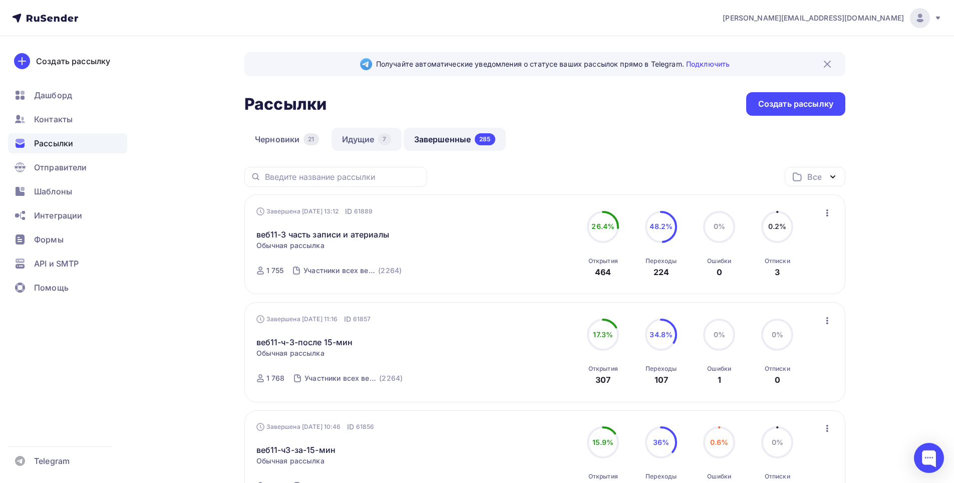
click at [361, 136] on link "Идущие 7" at bounding box center [367, 139] width 70 height 23
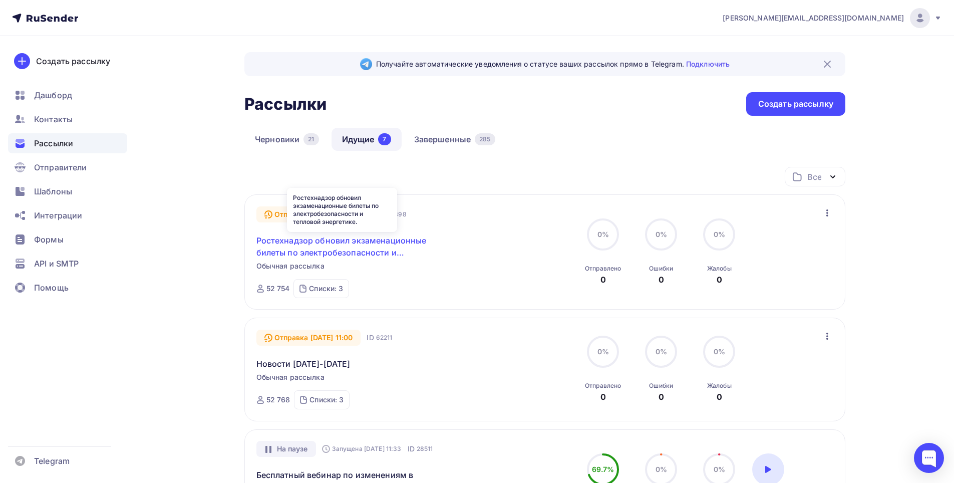
click at [377, 243] on link "Ростехнадзор обновил экзаменационные билеты по электробезопасности и тепловой э…" at bounding box center [342, 246] width 172 height 24
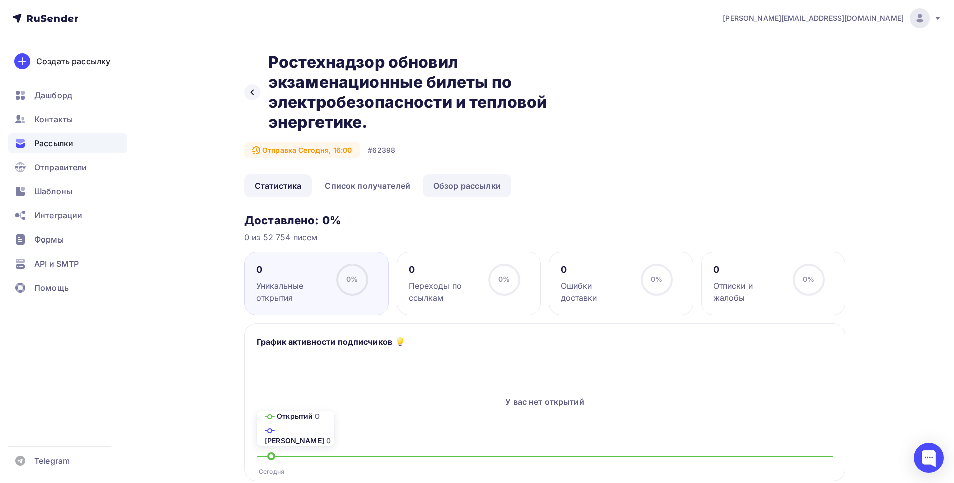
click at [477, 187] on link "Обзор рассылки" at bounding box center [467, 185] width 89 height 23
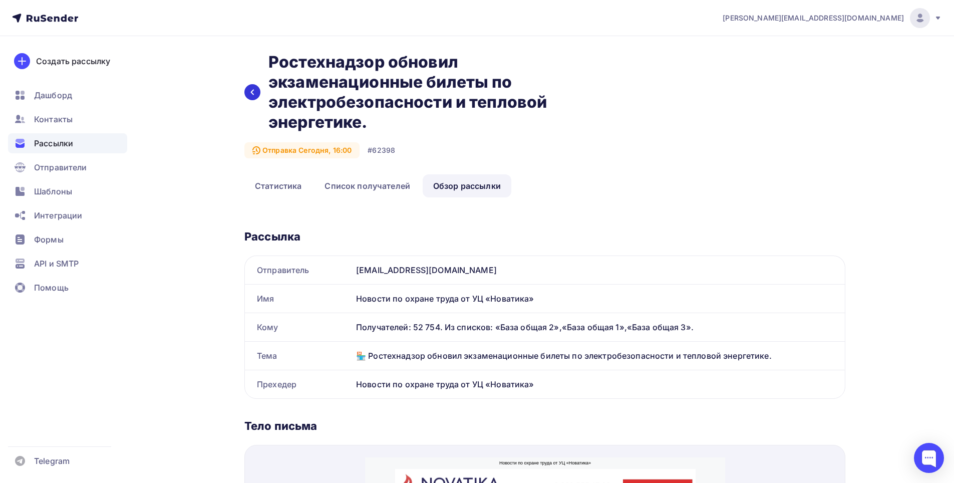
click at [253, 92] on icon at bounding box center [252, 92] width 8 height 8
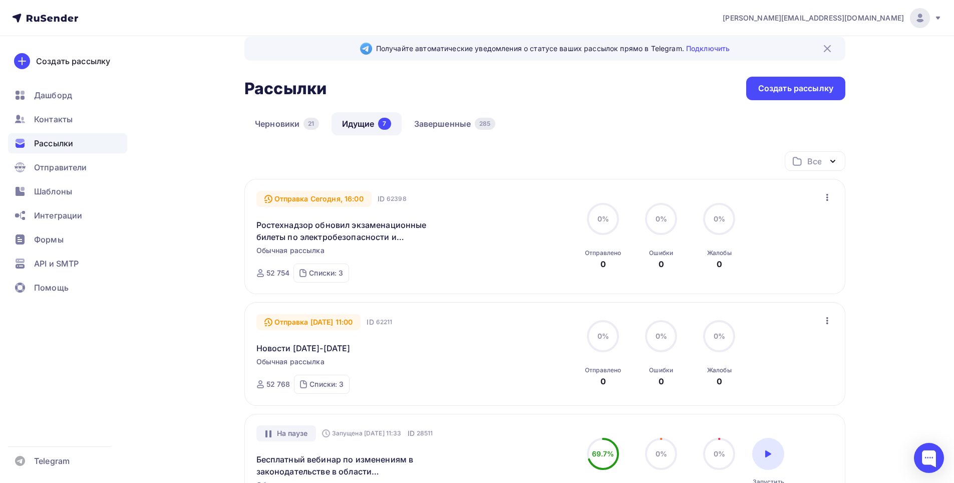
scroll to position [7, 0]
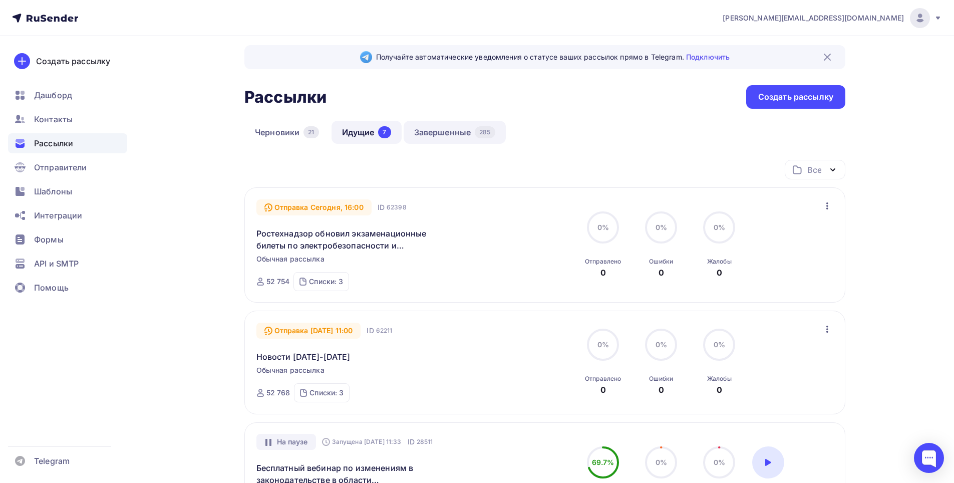
click at [462, 138] on link "Завершенные 285" at bounding box center [455, 132] width 102 height 23
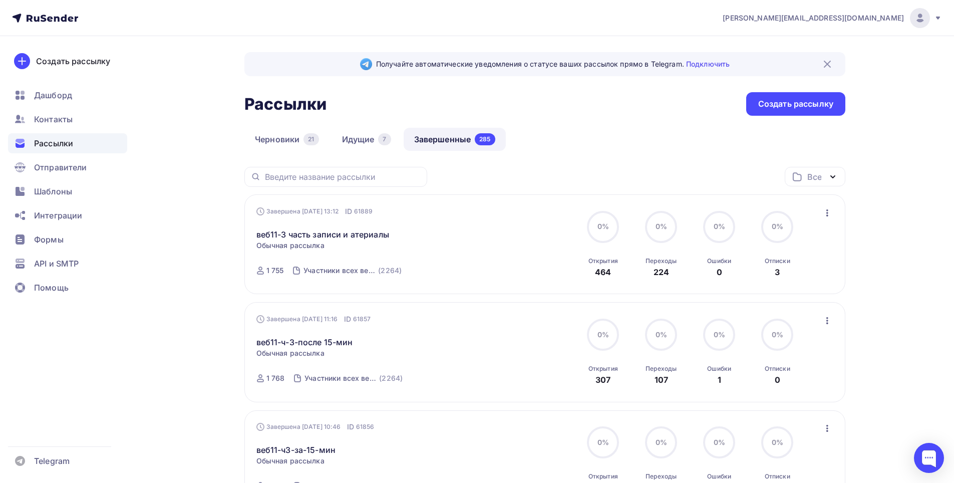
scroll to position [100, 0]
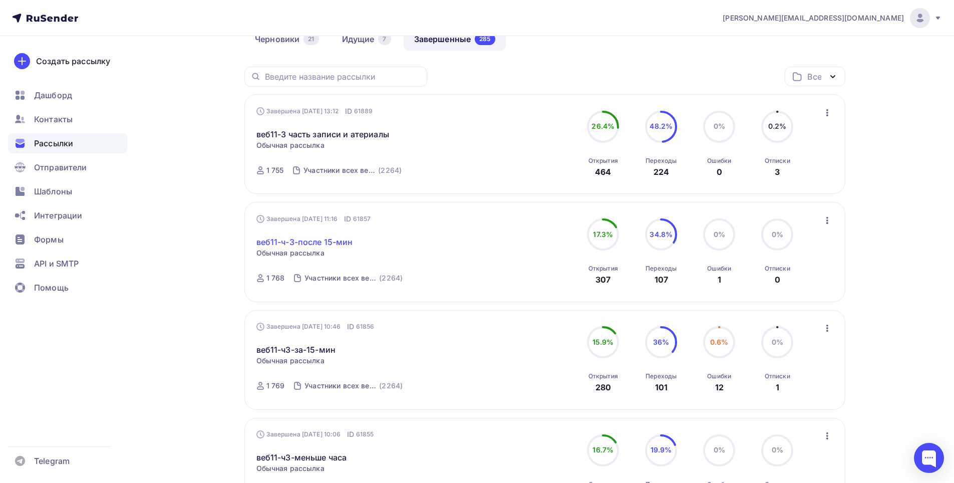
click at [300, 242] on link "веб11-ч-3-после 15-мин" at bounding box center [304, 242] width 97 height 12
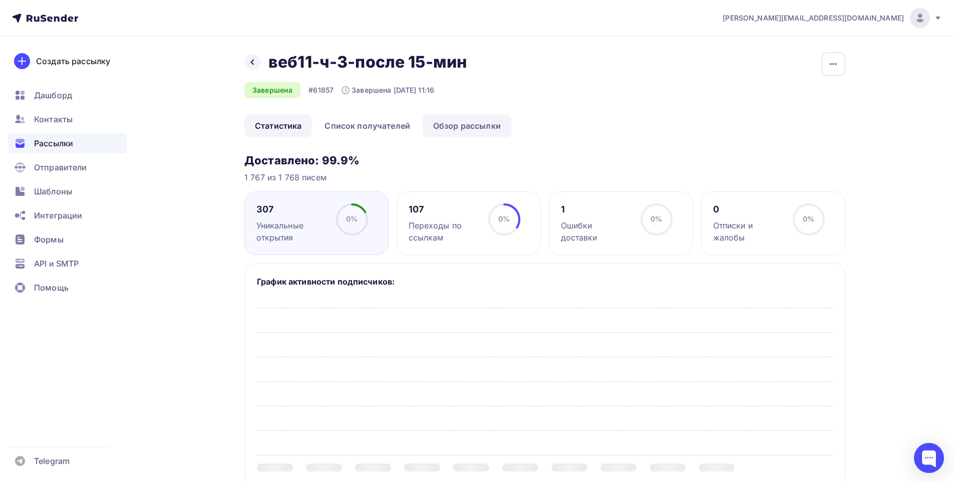
click at [494, 125] on link "Обзор рассылки" at bounding box center [467, 125] width 89 height 23
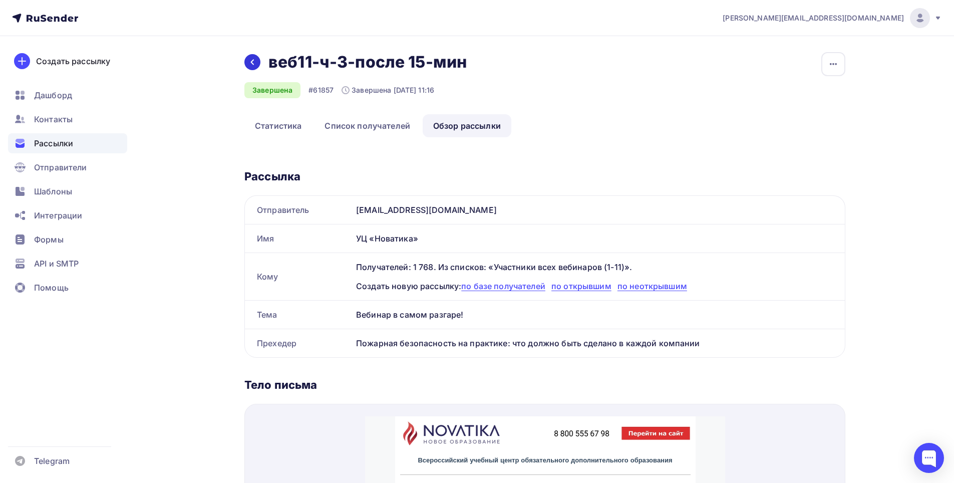
click at [251, 63] on icon at bounding box center [252, 62] width 8 height 8
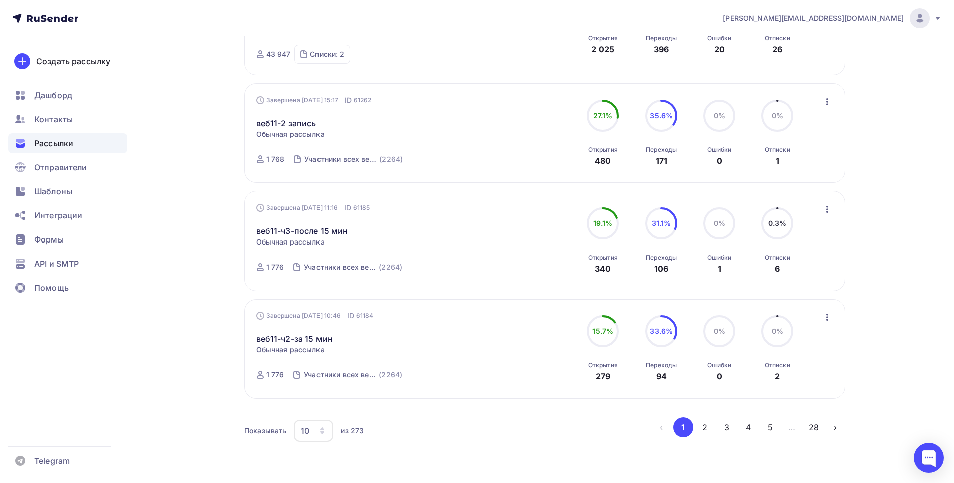
scroll to position [900, 0]
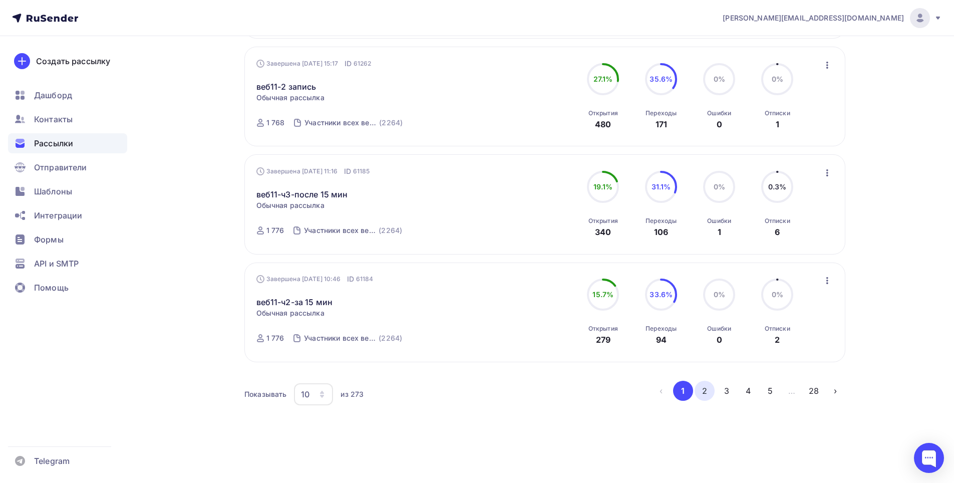
click at [709, 388] on button "2" at bounding box center [705, 391] width 20 height 20
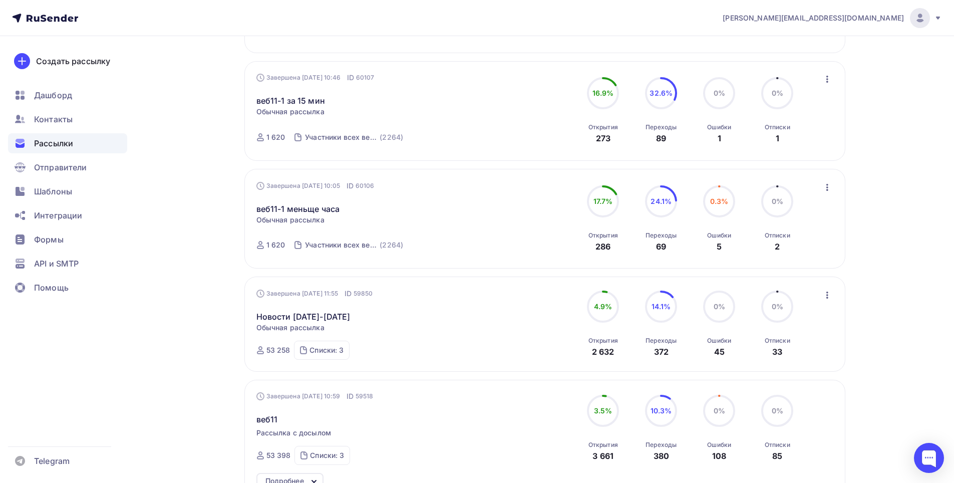
scroll to position [943, 0]
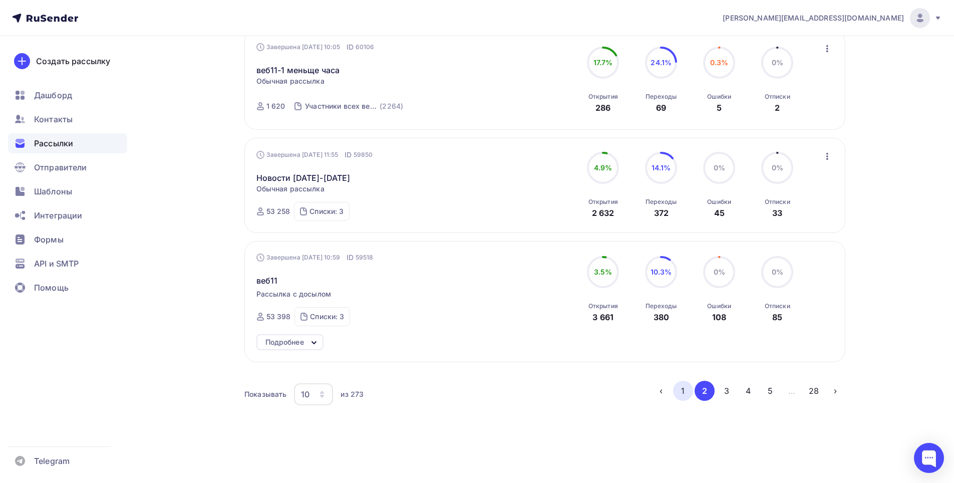
click at [691, 393] on button "1" at bounding box center [683, 391] width 20 height 20
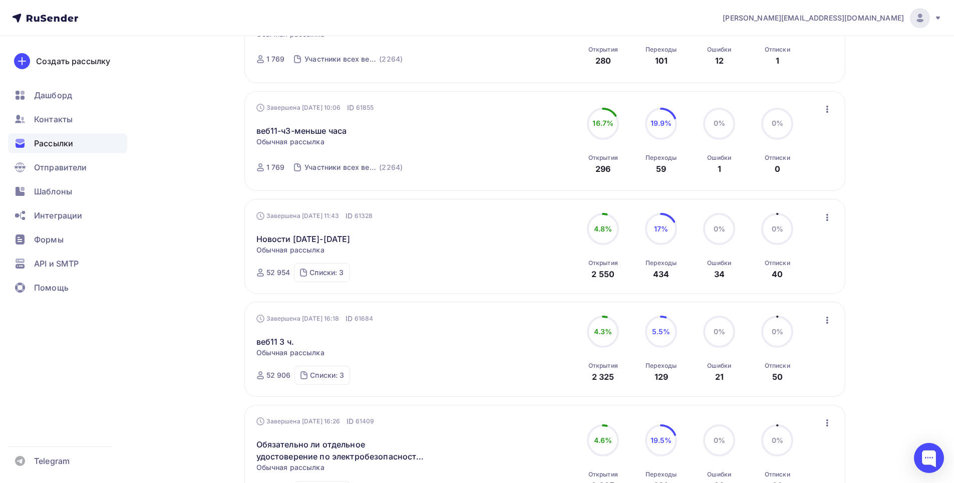
scroll to position [550, 0]
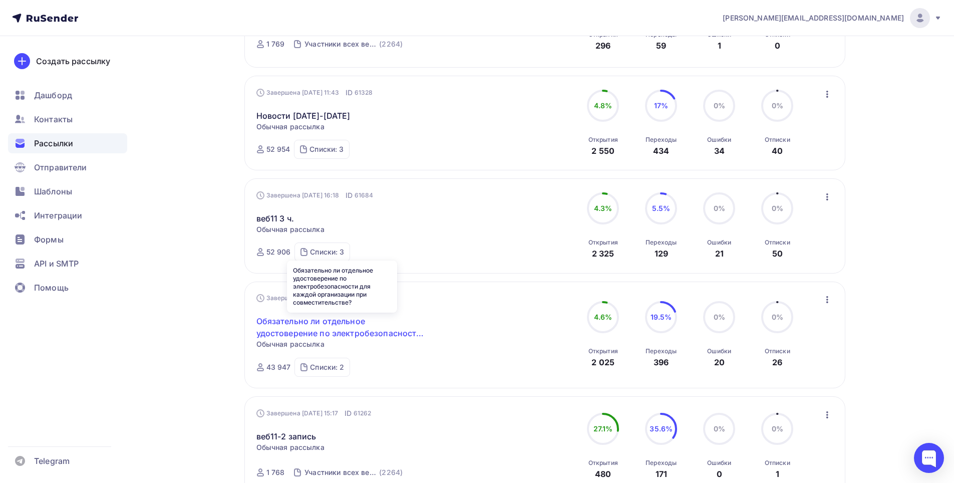
click at [344, 330] on link "Обязательно ли отдельное удостоверение по электробезопасности для каждой органи…" at bounding box center [342, 327] width 172 height 24
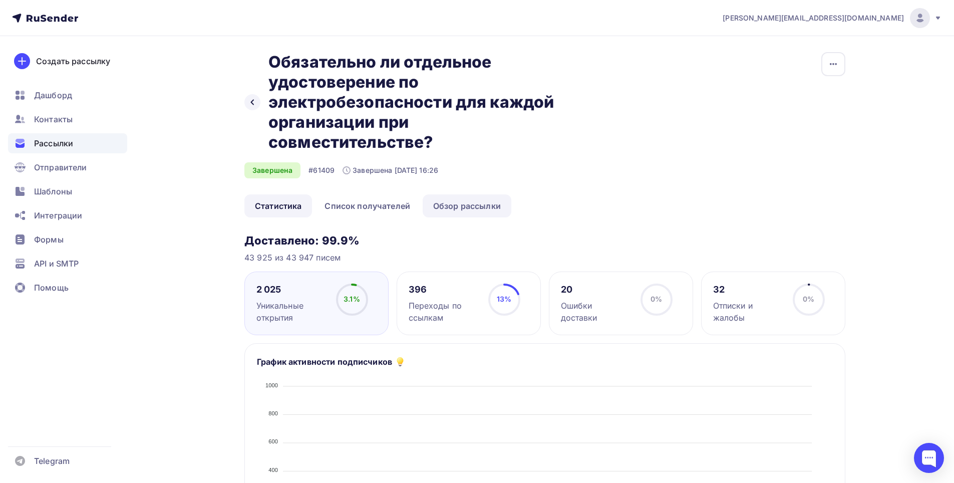
click at [477, 205] on link "Обзор рассылки" at bounding box center [467, 205] width 89 height 23
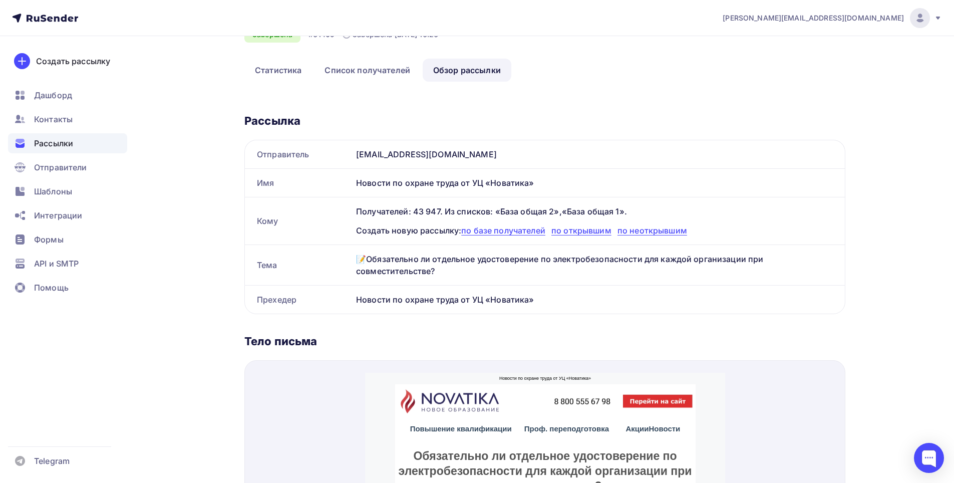
scroll to position [50, 0]
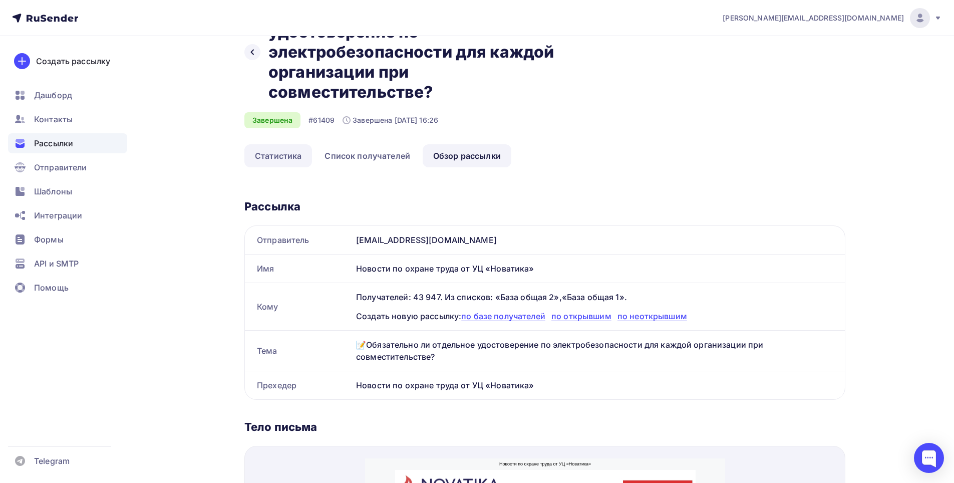
click at [277, 158] on link "Статистика" at bounding box center [278, 155] width 68 height 23
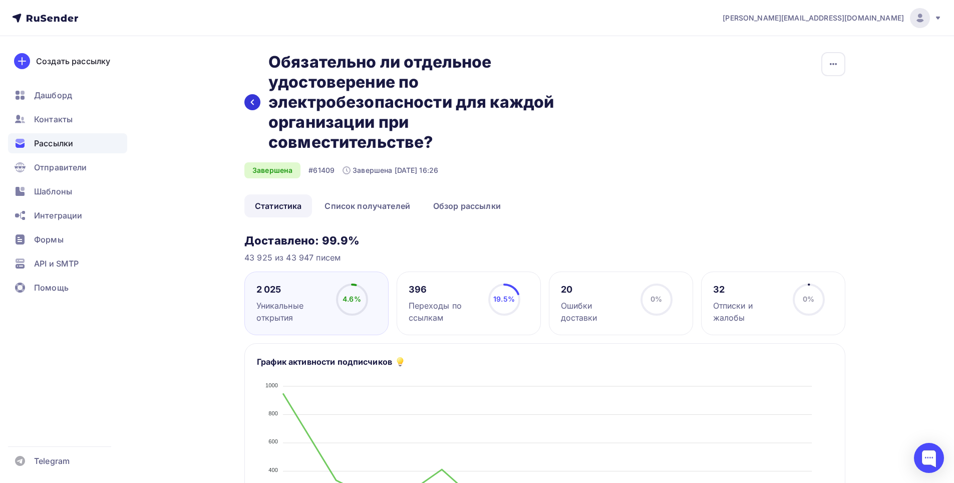
click at [257, 104] on div at bounding box center [252, 102] width 16 height 16
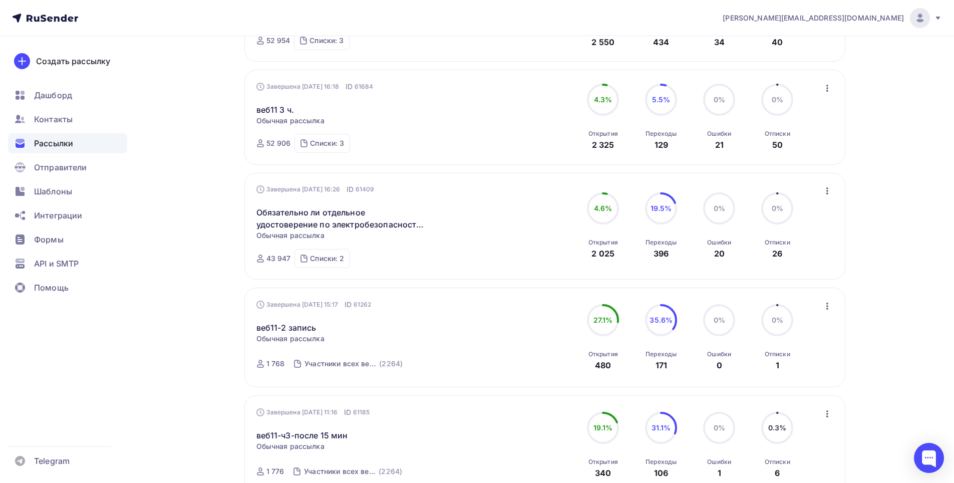
scroll to position [749, 0]
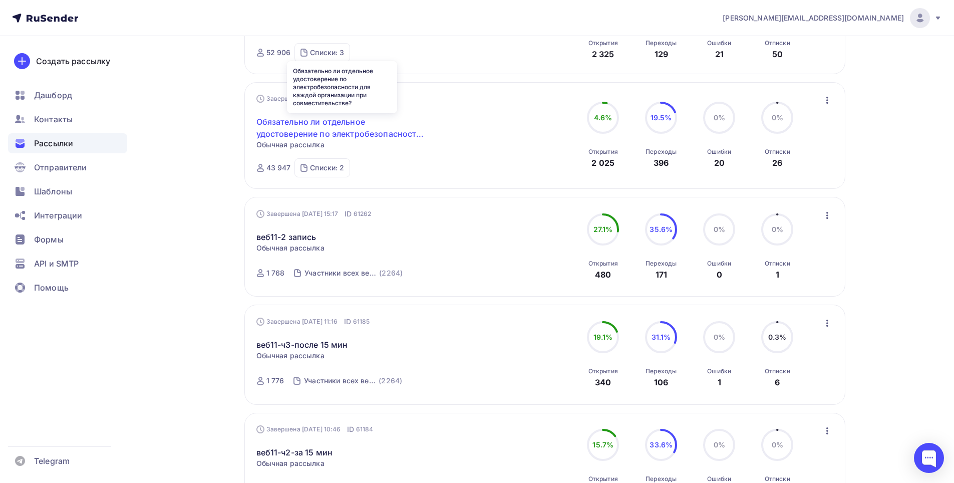
click at [280, 129] on link "Обязательно ли отдельное удостоверение по электробезопасности для каждой органи…" at bounding box center [342, 128] width 172 height 24
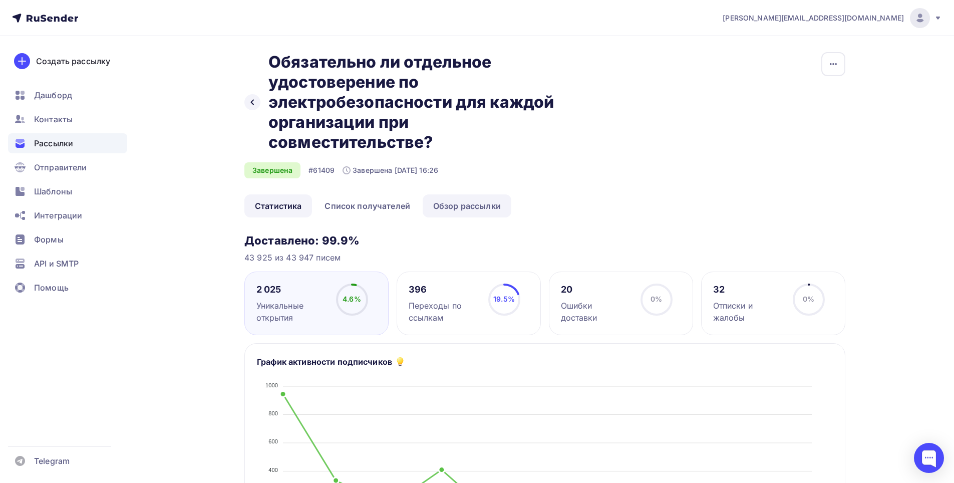
click at [449, 206] on link "Обзор рассылки" at bounding box center [467, 205] width 89 height 23
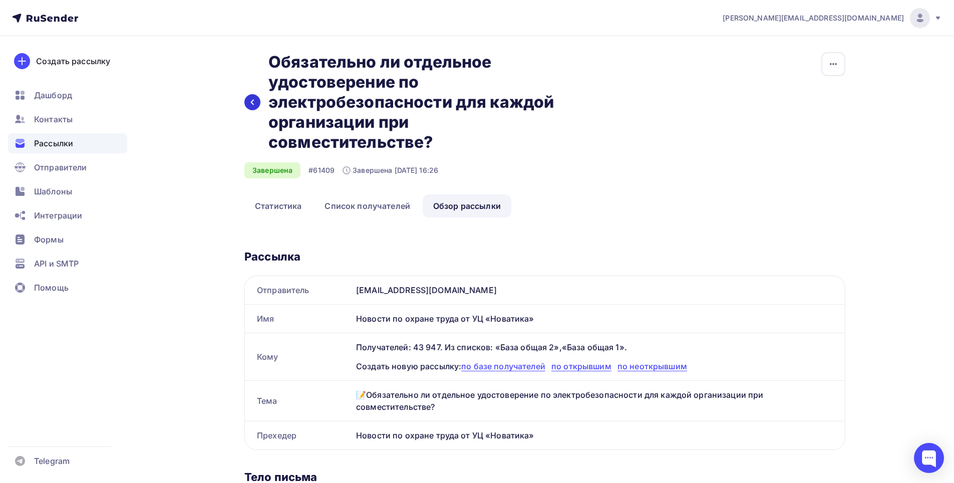
click at [249, 97] on div at bounding box center [252, 102] width 16 height 16
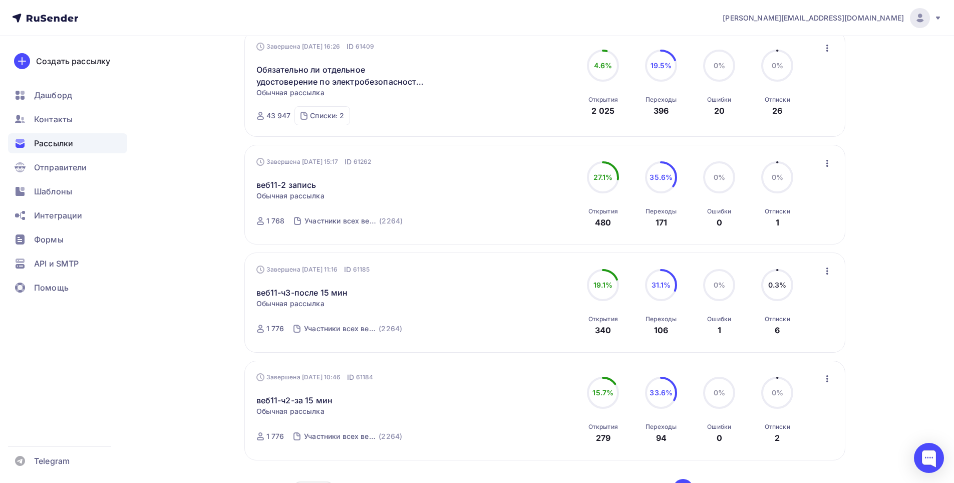
scroll to position [852, 0]
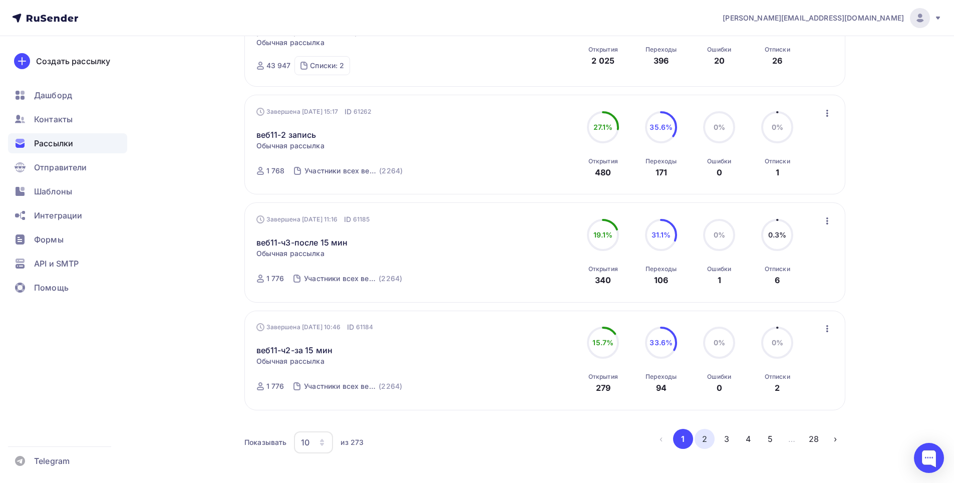
click at [705, 441] on button "2" at bounding box center [705, 439] width 20 height 20
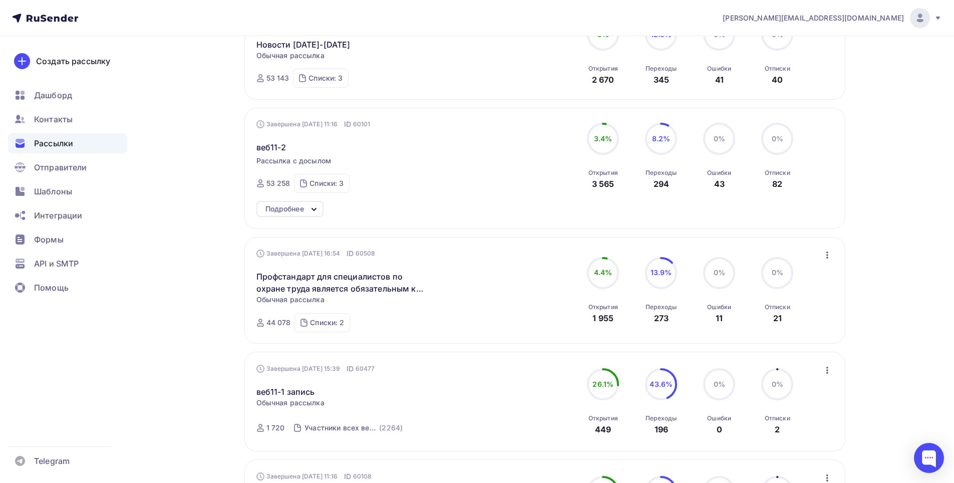
scroll to position [300, 0]
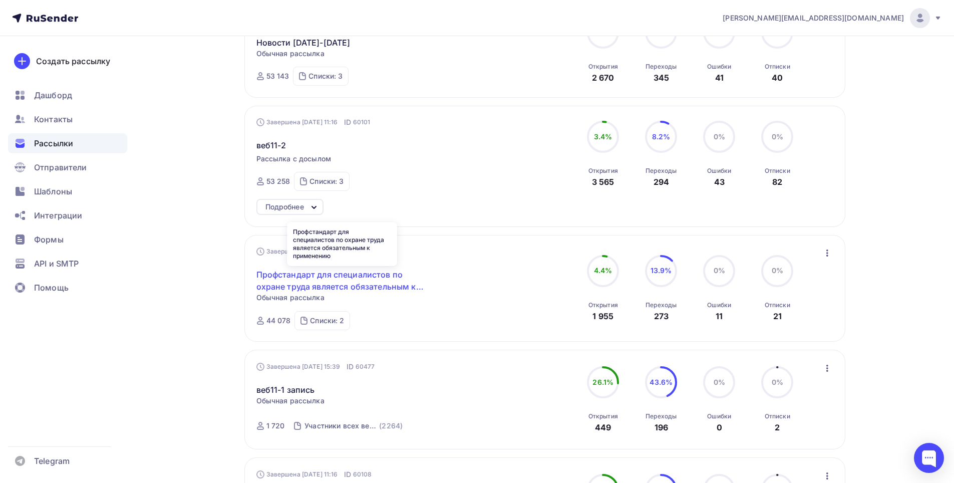
click at [315, 273] on link "Профстандарт для специалистов по охране труда является обязательным к применению" at bounding box center [342, 281] width 172 height 24
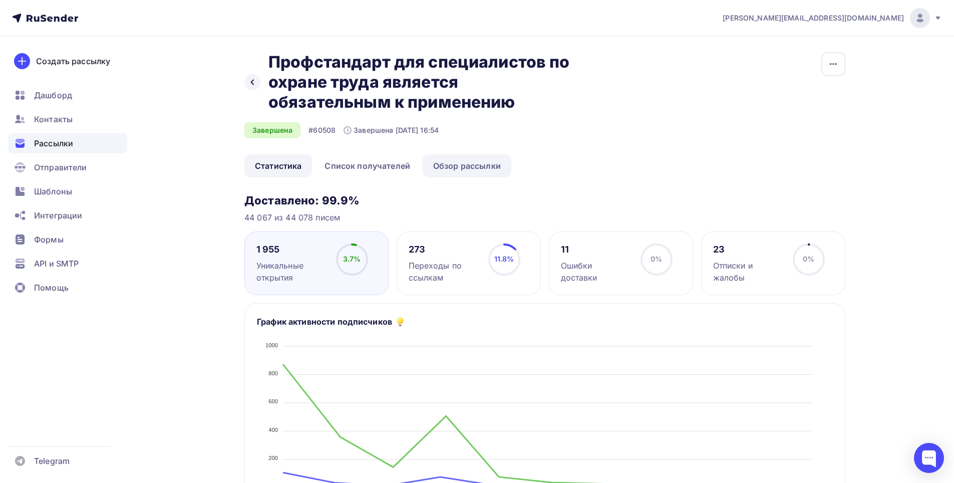
click at [461, 169] on link "Обзор рассылки" at bounding box center [467, 165] width 89 height 23
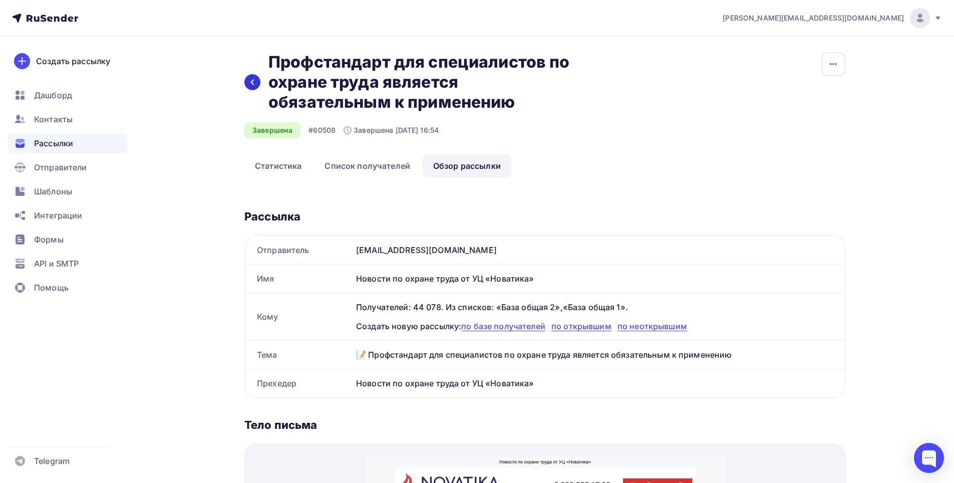
click at [251, 87] on div at bounding box center [252, 82] width 16 height 16
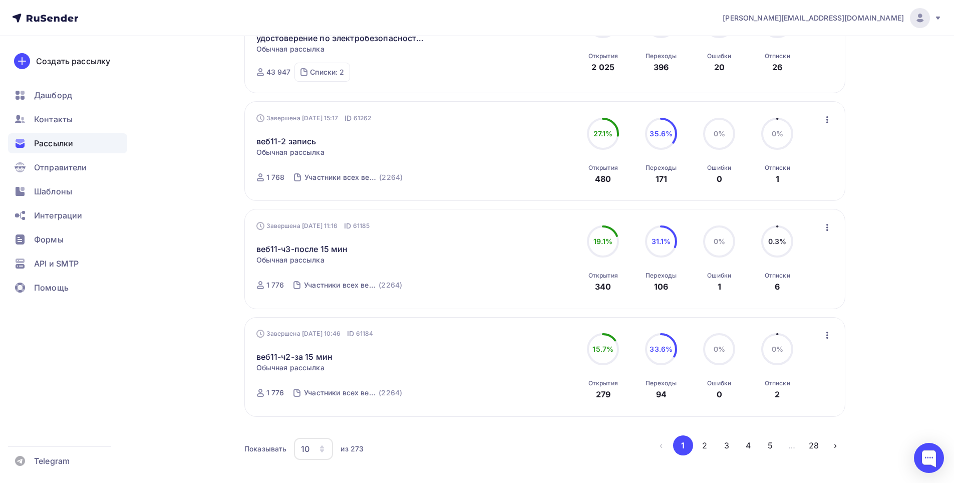
scroll to position [900, 0]
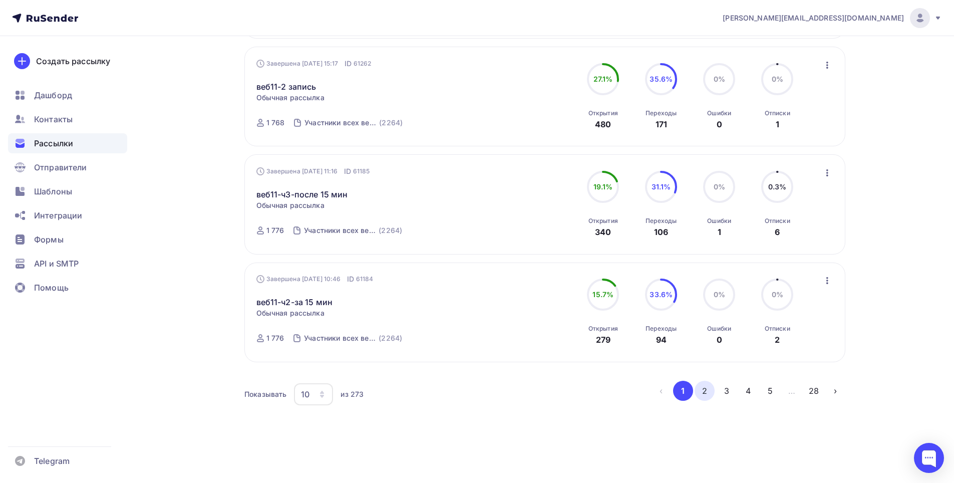
click at [704, 387] on button "2" at bounding box center [705, 391] width 20 height 20
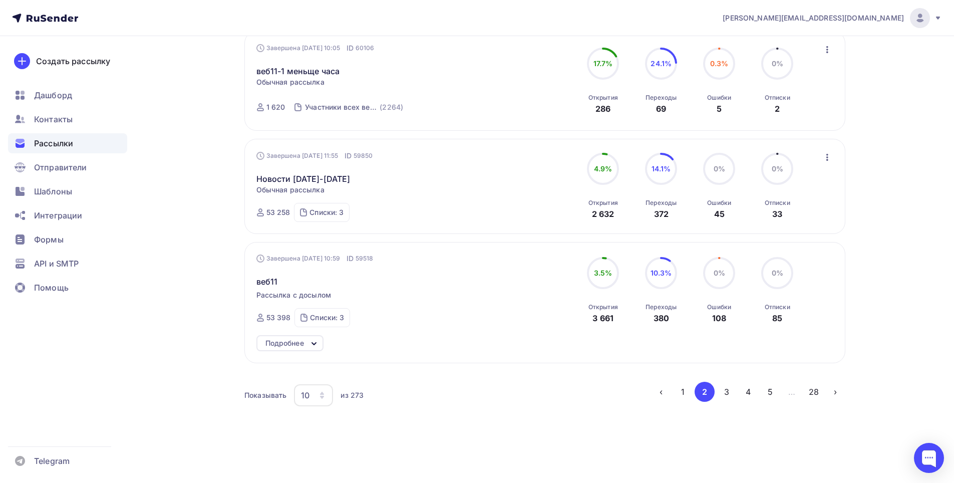
scroll to position [943, 0]
click at [735, 396] on button "3" at bounding box center [727, 391] width 20 height 20
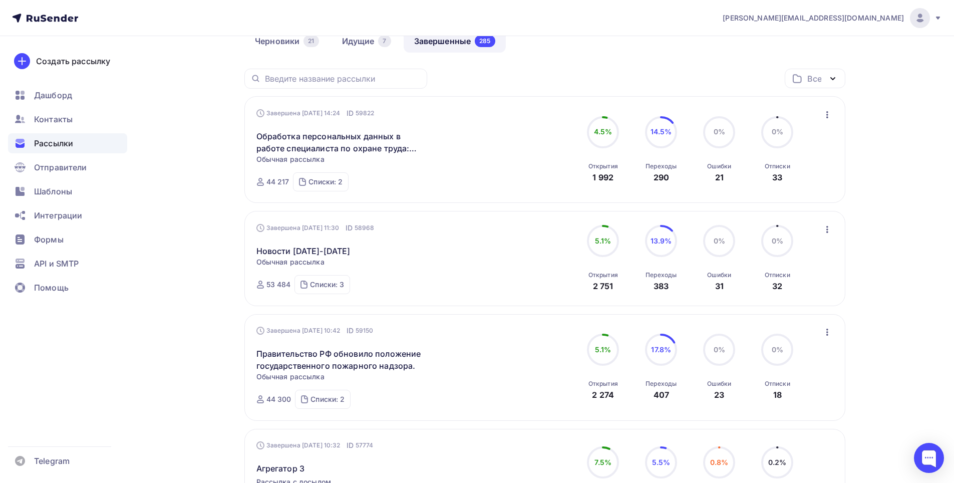
scroll to position [0, 0]
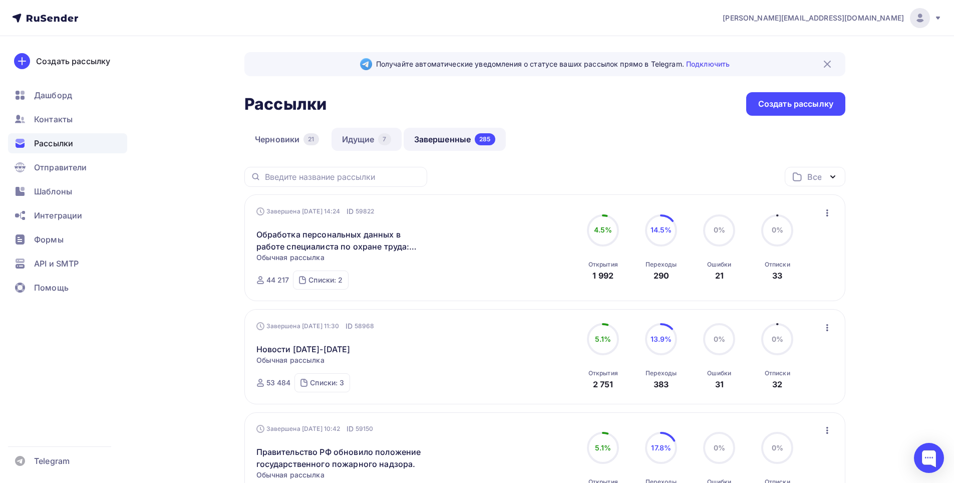
click at [367, 143] on link "Идущие 7" at bounding box center [367, 139] width 70 height 23
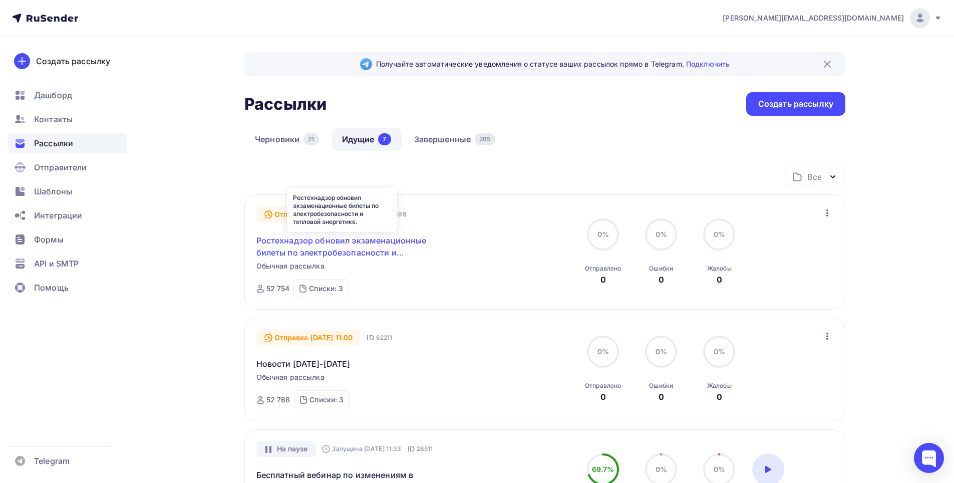
click at [370, 240] on link "Ростехнадзор обновил экзаменационные билеты по электробезопасности и тепловой э…" at bounding box center [342, 246] width 172 height 24
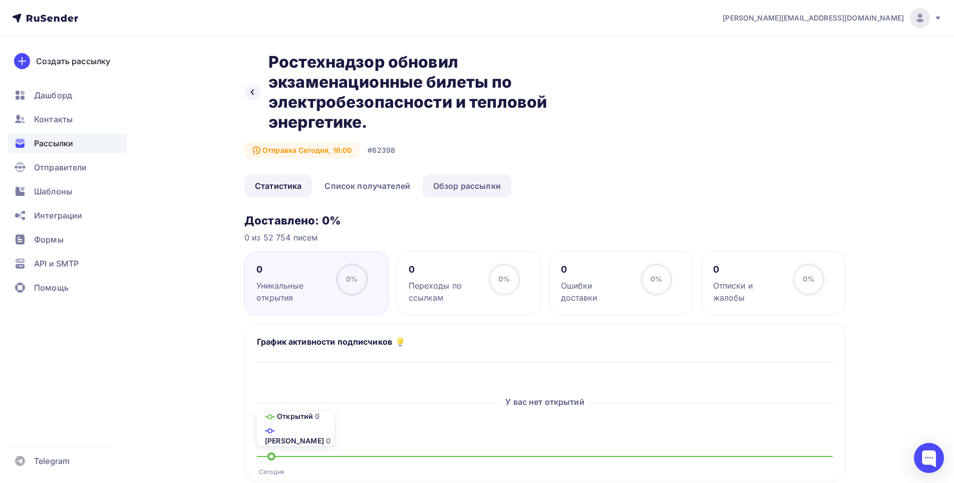
click at [467, 186] on link "Обзор рассылки" at bounding box center [467, 185] width 89 height 23
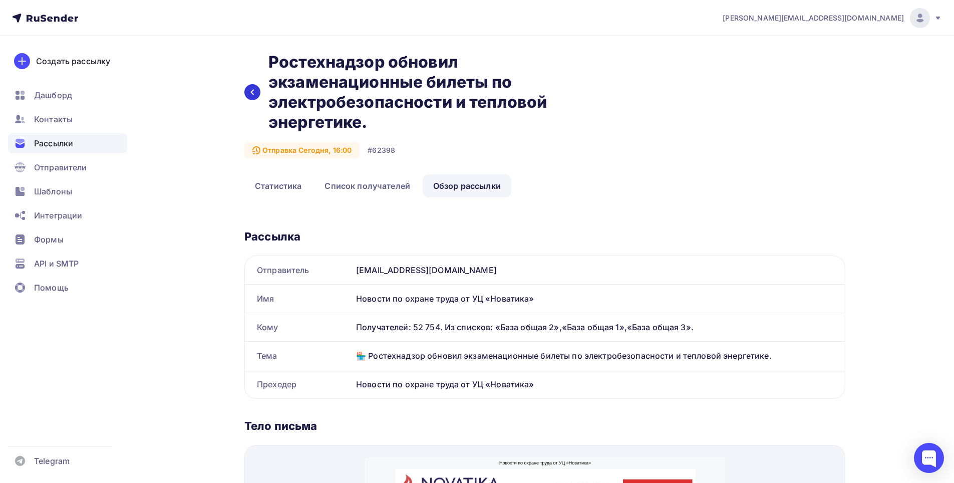
click at [249, 91] on icon at bounding box center [252, 92] width 8 height 8
